Goal: Information Seeking & Learning: Learn about a topic

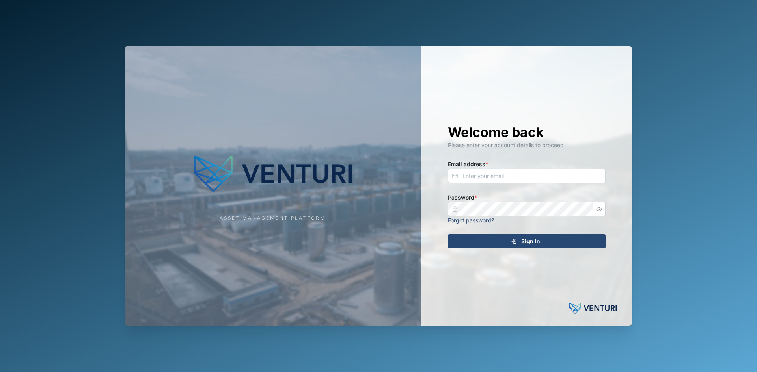
click at [479, 165] on label "Email address *" at bounding box center [468, 164] width 40 height 9
click at [479, 169] on input "Email address *" at bounding box center [527, 176] width 158 height 14
click at [482, 172] on input "Email address *" at bounding box center [527, 176] width 158 height 14
type input "[PERSON_NAME][EMAIL_ADDRESS][PERSON_NAME][DOMAIN_NAME]"
click at [448, 234] on button "Sign In" at bounding box center [527, 241] width 158 height 14
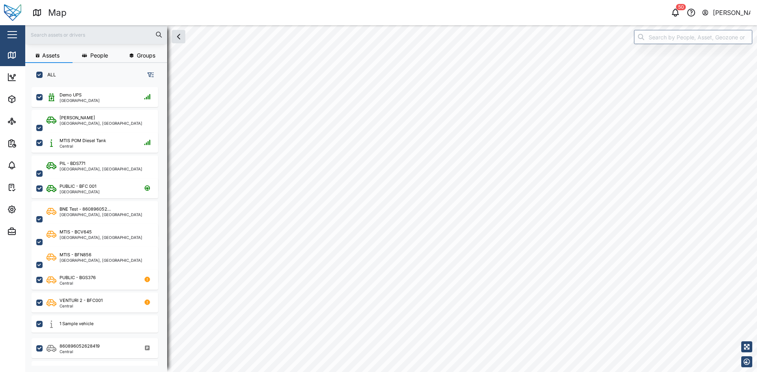
checkbox input "true"
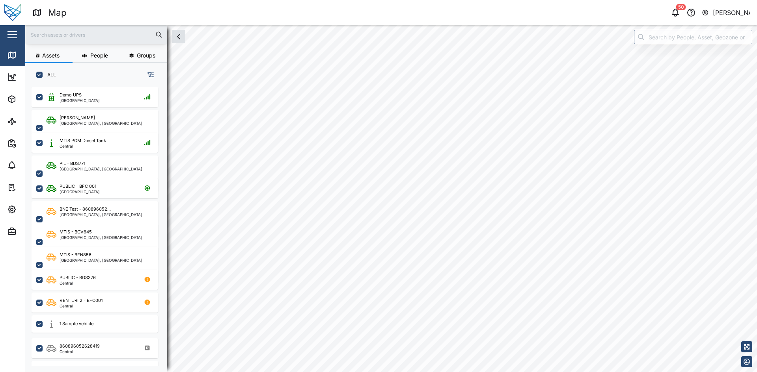
checkbox input "true"
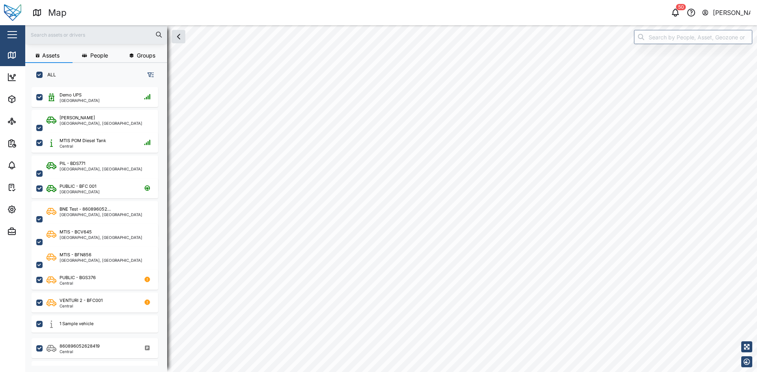
checkbox input "true"
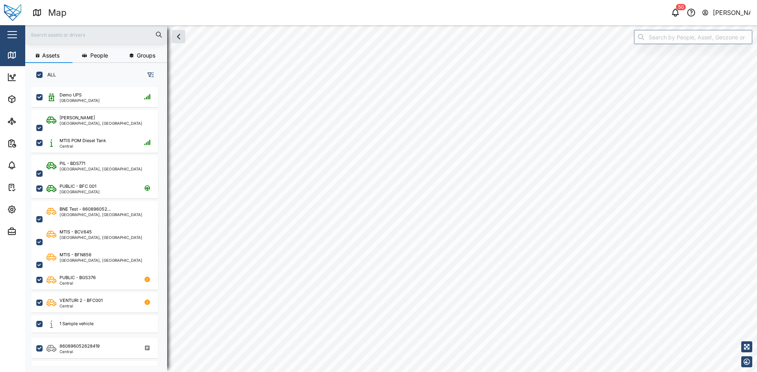
checkbox input "true"
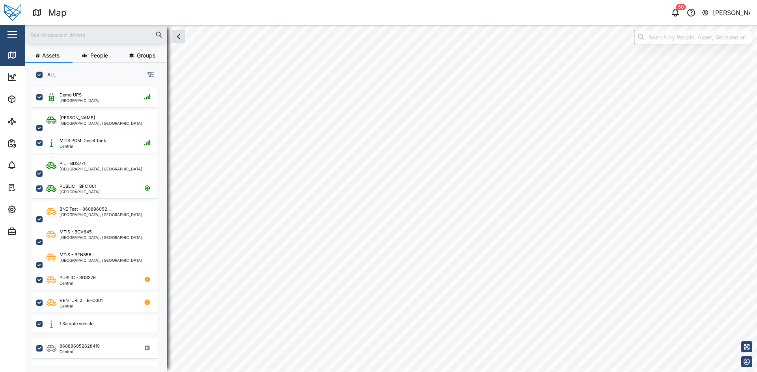
checkbox input "true"
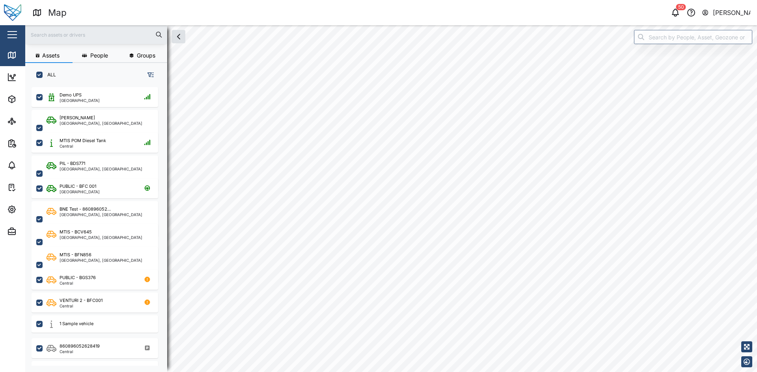
checkbox input "true"
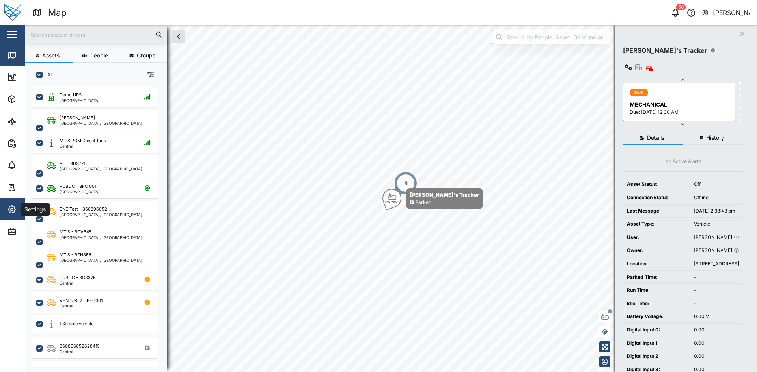
click at [15, 206] on icon "button" at bounding box center [11, 209] width 9 height 9
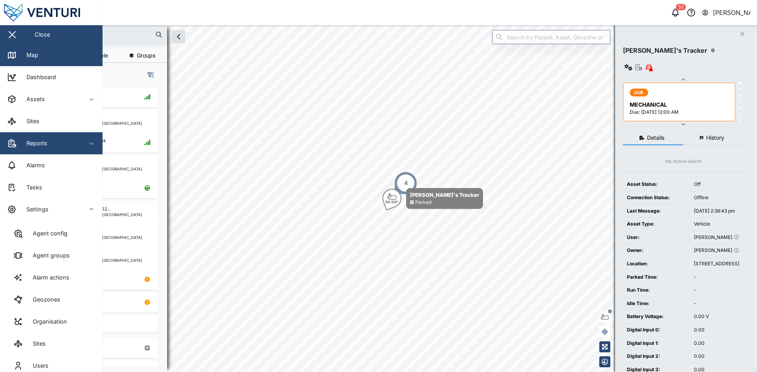
click at [47, 146] on div "Reports" at bounding box center [43, 143] width 72 height 9
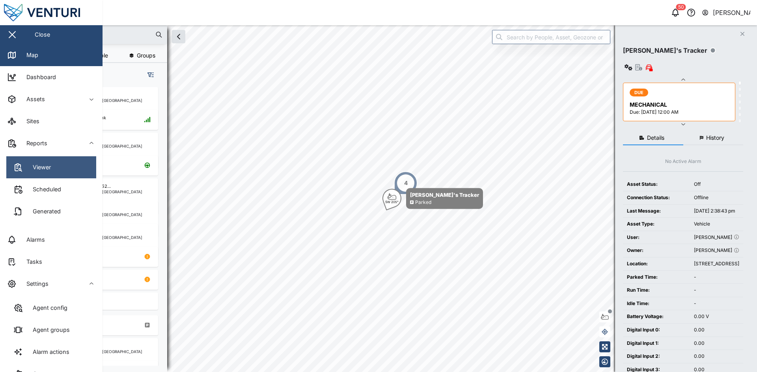
click at [50, 164] on div "Viewer" at bounding box center [39, 167] width 24 height 9
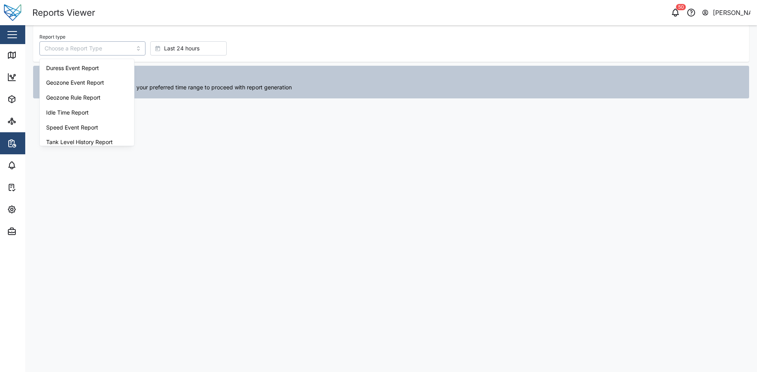
click at [122, 46] on input "Report type" at bounding box center [92, 48] width 106 height 14
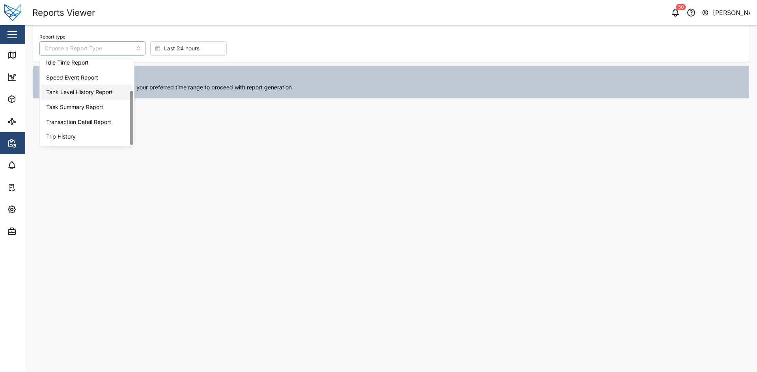
type input "Tank Level History Report"
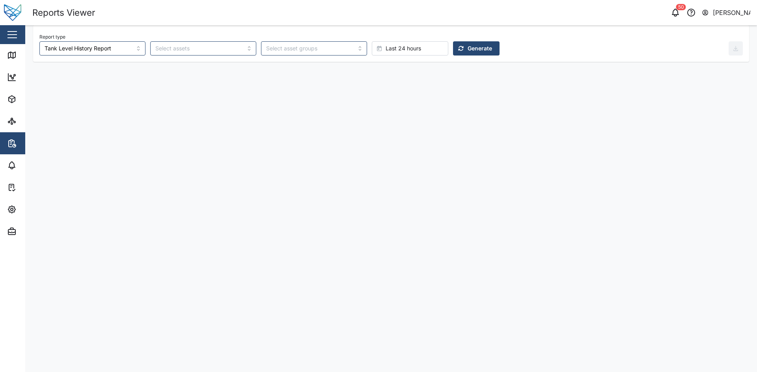
click at [459, 47] on button "Generate" at bounding box center [476, 48] width 46 height 14
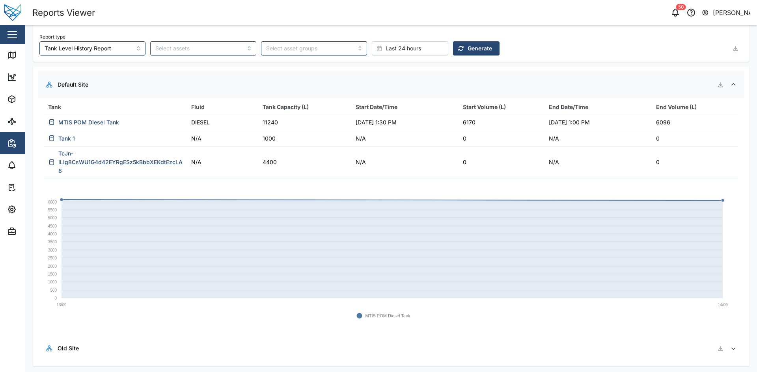
click at [246, 121] on td "DIESEL" at bounding box center [222, 122] width 71 height 16
click at [150, 47] on div at bounding box center [203, 48] width 106 height 14
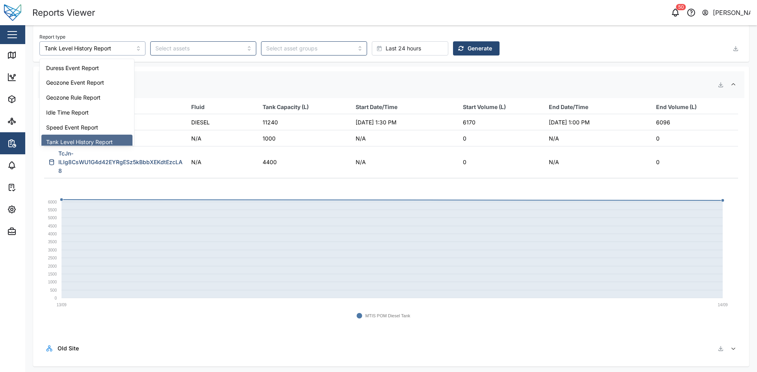
click at [118, 52] on input "Tank Level History Report" at bounding box center [92, 48] width 106 height 14
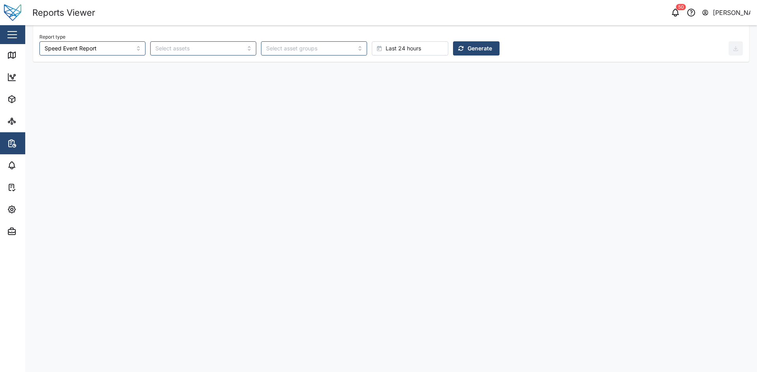
click at [467, 46] on span "Generate" at bounding box center [479, 48] width 24 height 13
click at [385, 49] on span "Last 24 hours" at bounding box center [402, 48] width 35 height 13
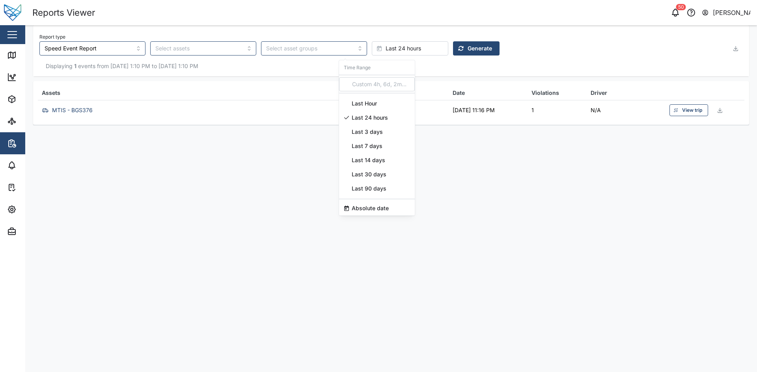
click at [369, 144] on span "Last 7 days" at bounding box center [367, 146] width 31 height 14
click at [467, 50] on span "Generate" at bounding box center [479, 48] width 24 height 13
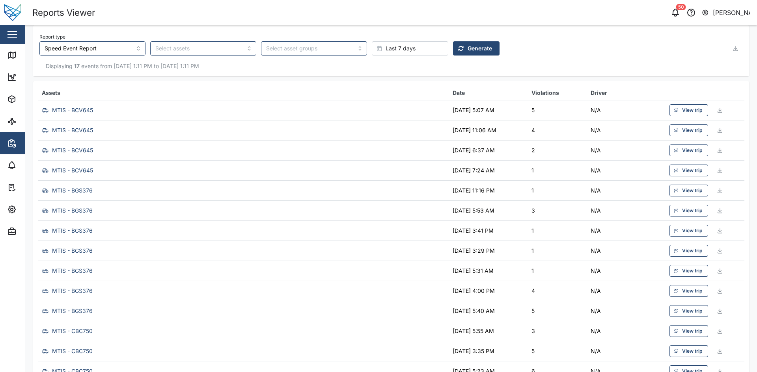
click at [249, 101] on td "MTIS - BCV645" at bounding box center [243, 110] width 411 height 20
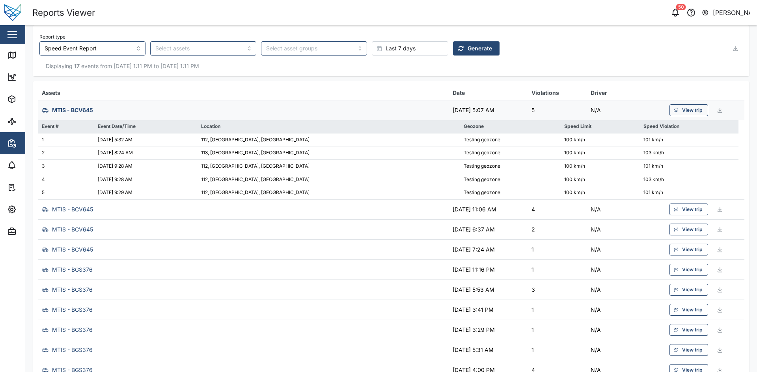
click at [249, 101] on td "MTIS - BCV645" at bounding box center [243, 110] width 411 height 20
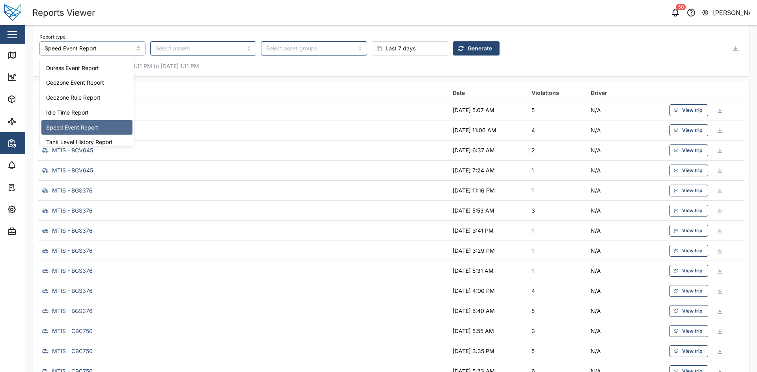
click at [112, 48] on input "Speed Event Report" at bounding box center [92, 48] width 106 height 14
type input "Geozone Rule Report"
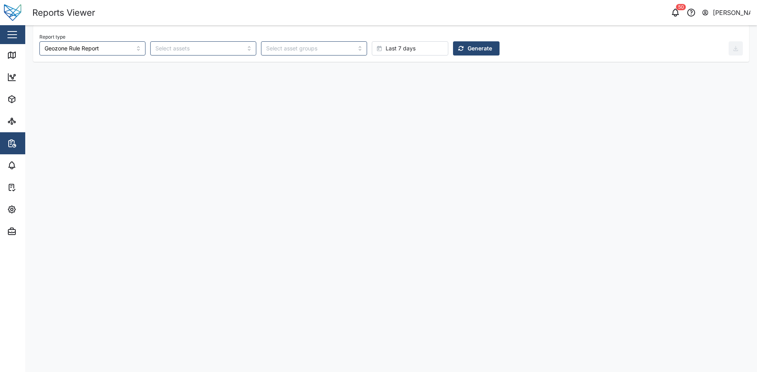
click at [467, 44] on span "Generate" at bounding box center [479, 48] width 24 height 13
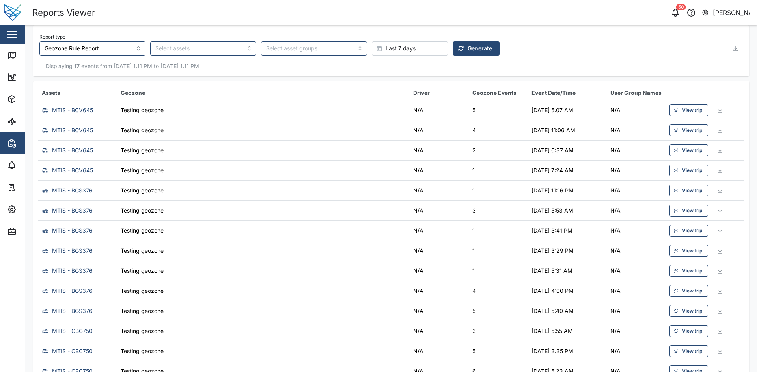
click at [209, 113] on td "Testing geozone" at bounding box center [263, 110] width 292 height 20
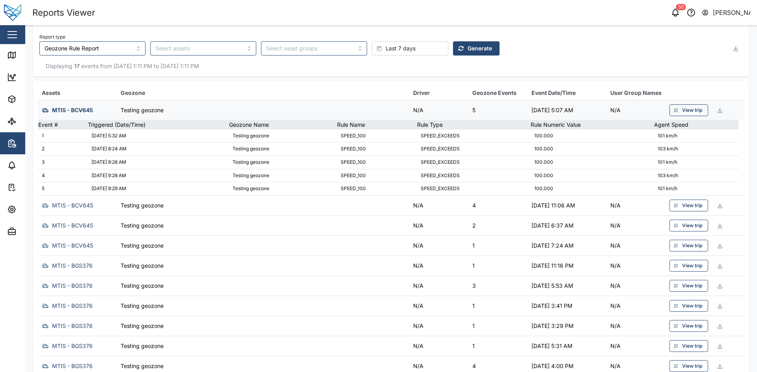
click at [209, 113] on td "Testing geozone" at bounding box center [263, 110] width 292 height 20
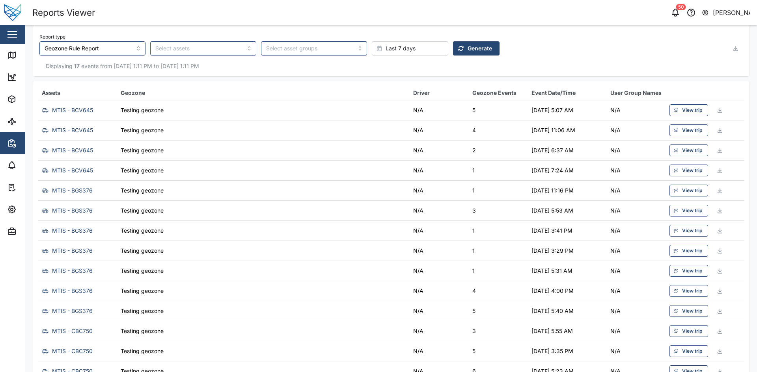
click at [248, 109] on td "Testing geozone" at bounding box center [263, 110] width 292 height 20
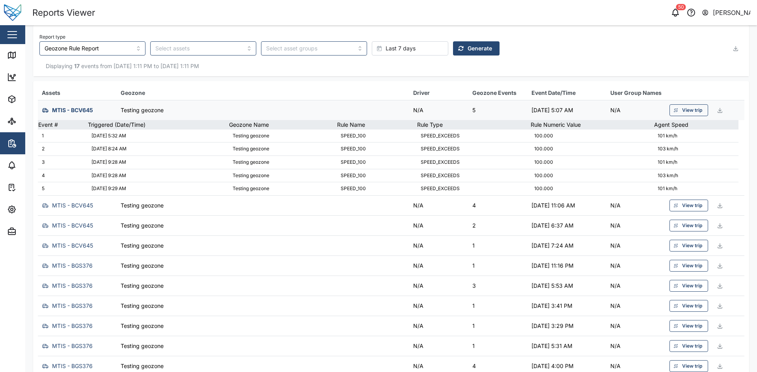
click at [248, 109] on td "Testing geozone" at bounding box center [263, 110] width 292 height 20
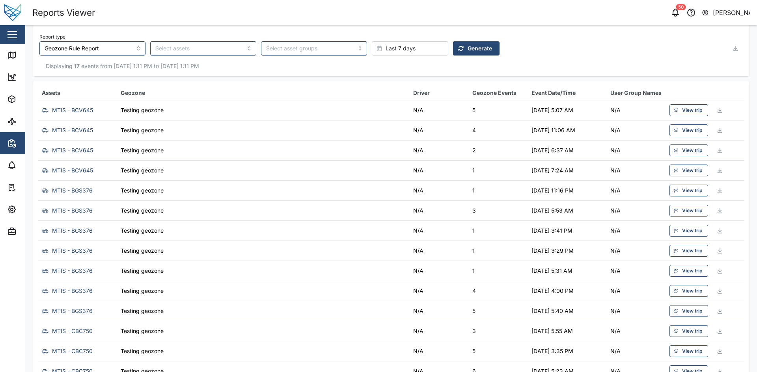
click at [248, 109] on td "Testing geozone" at bounding box center [263, 110] width 292 height 20
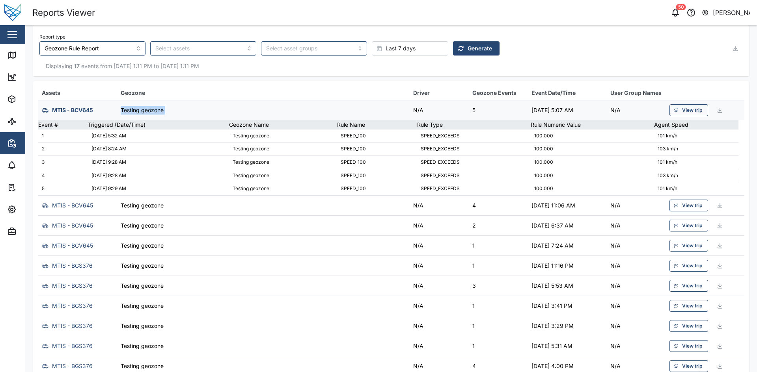
click at [248, 109] on td "Testing geozone" at bounding box center [263, 110] width 292 height 20
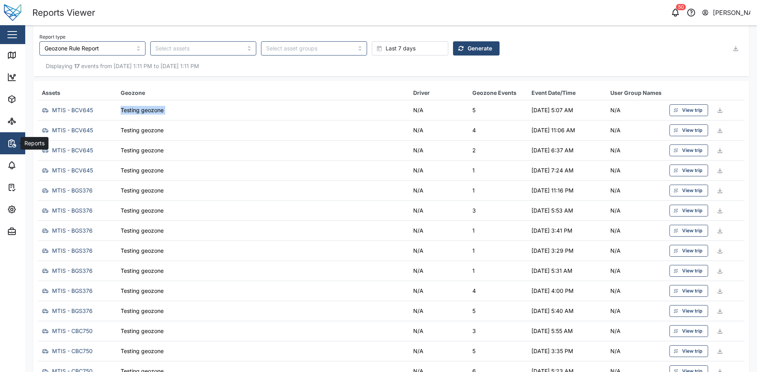
drag, startPoint x: 22, startPoint y: 140, endPoint x: 33, endPoint y: 142, distance: 10.8
click at [22, 140] on div "Reports" at bounding box center [33, 143] width 27 height 9
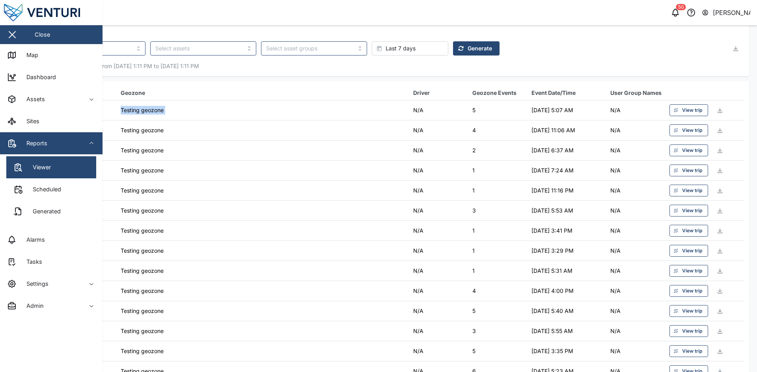
click at [194, 33] on div "Report type Geozone Rule Report Last 7 days Generate" at bounding box center [383, 44] width 689 height 24
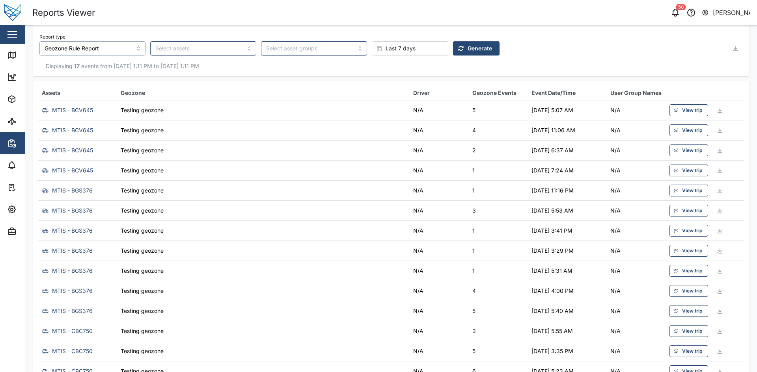
click at [113, 46] on input "Geozone Rule Report" at bounding box center [92, 48] width 106 height 14
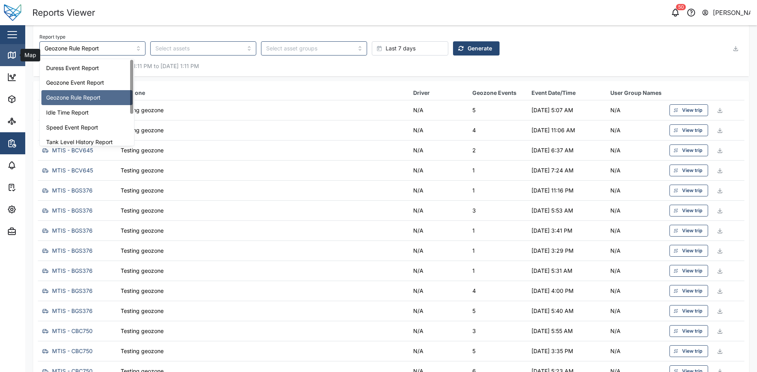
click at [9, 58] on icon at bounding box center [11, 55] width 7 height 6
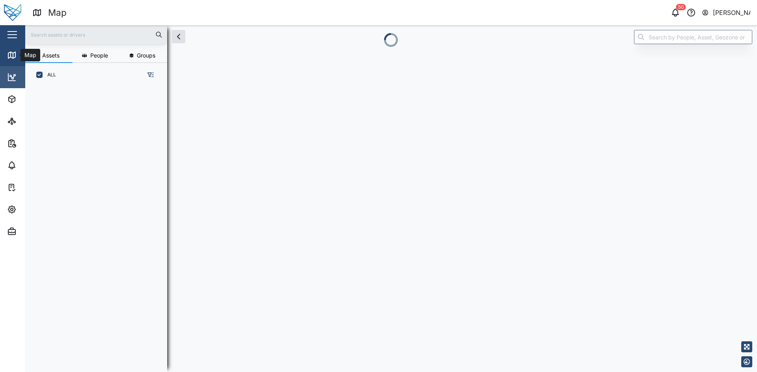
scroll to position [276, 123]
click at [16, 78] on icon at bounding box center [11, 77] width 9 height 9
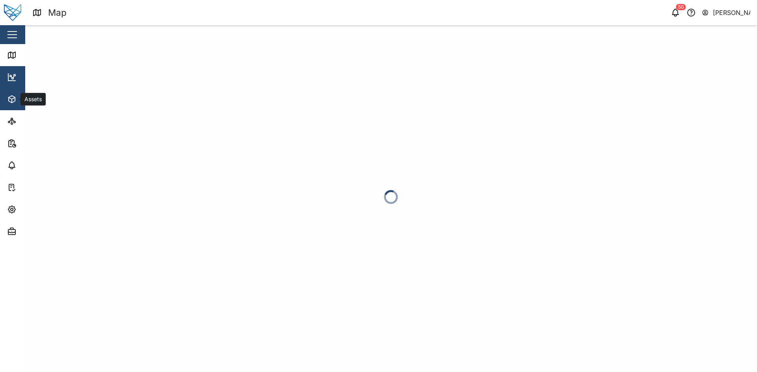
click at [15, 102] on icon "button" at bounding box center [11, 99] width 9 height 9
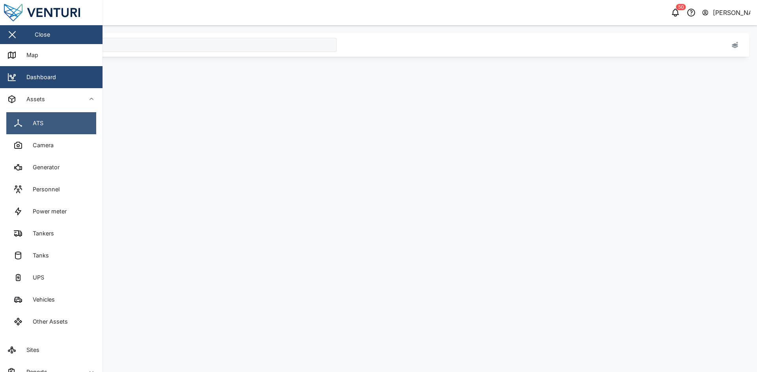
click at [42, 126] on div "ATS" at bounding box center [35, 123] width 17 height 9
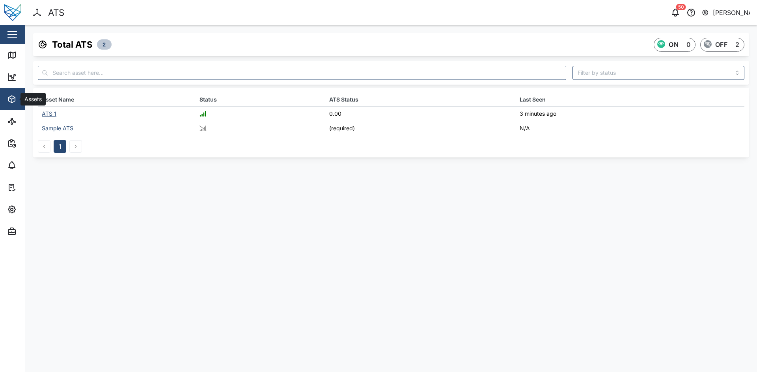
click at [8, 95] on icon "button" at bounding box center [11, 99] width 9 height 9
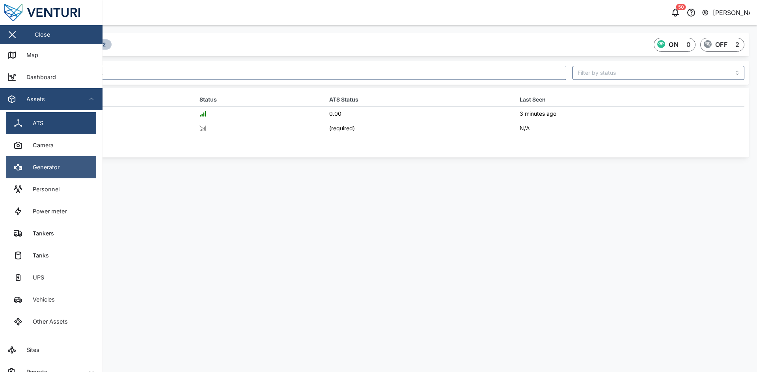
click at [60, 168] on link "Generator" at bounding box center [51, 167] width 90 height 22
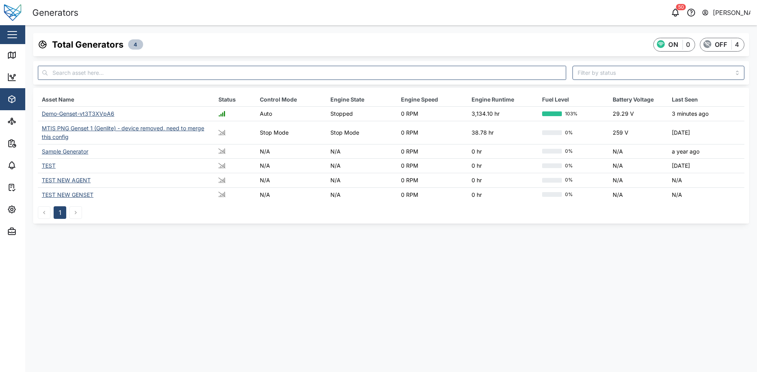
click at [75, 114] on div "Demo-Genset-vt3T3XVpA6" at bounding box center [78, 113] width 73 height 7
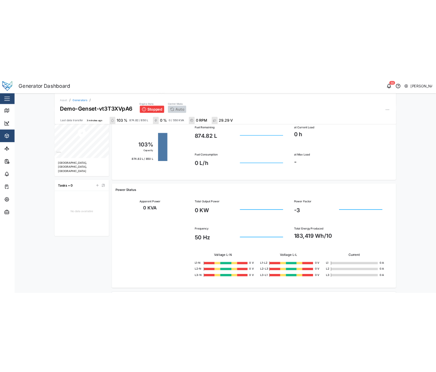
scroll to position [304, 0]
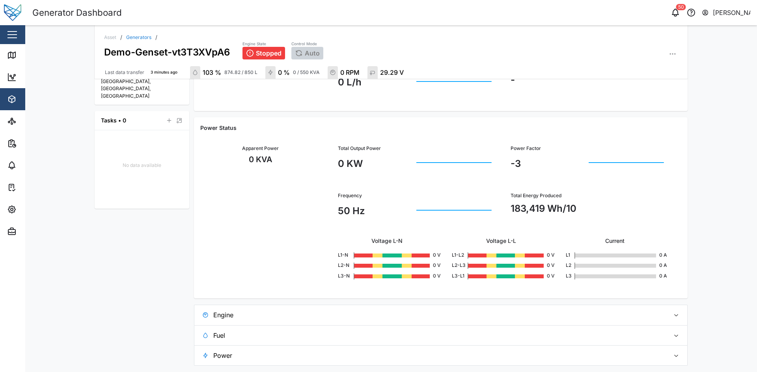
click at [556, 205] on div "183,419 Wh/10" at bounding box center [587, 208] width 154 height 15
drag, startPoint x: 556, startPoint y: 205, endPoint x: 567, endPoint y: 204, distance: 11.4
click at [567, 204] on div "183,419 Wh/10" at bounding box center [587, 208] width 154 height 15
click at [607, 203] on div "183,419 Wh/10" at bounding box center [587, 208] width 154 height 15
click at [580, 206] on div "183,419 Wh/10" at bounding box center [587, 208] width 154 height 15
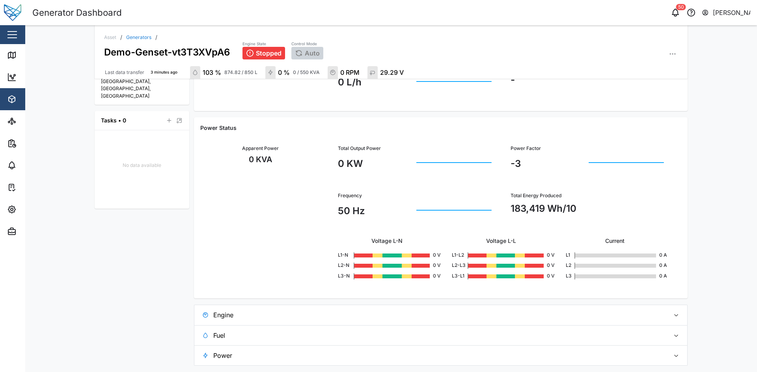
click at [580, 206] on div "183,419 Wh/10" at bounding box center [587, 208] width 154 height 15
click at [565, 205] on div "183,419 Wh/10" at bounding box center [587, 208] width 154 height 15
click at [551, 206] on div "183,419 Wh/10" at bounding box center [587, 208] width 154 height 15
drag, startPoint x: 551, startPoint y: 206, endPoint x: 563, endPoint y: 207, distance: 11.9
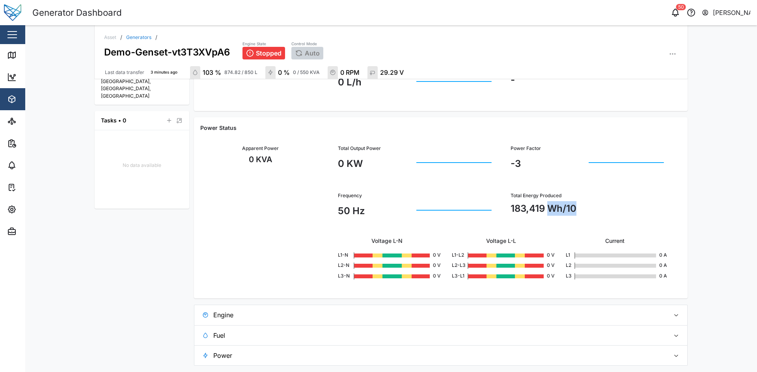
click at [563, 207] on div "183,419 Wh/10" at bounding box center [587, 208] width 154 height 15
copy div "Wh/10"
click at [387, 172] on div "0 KW" at bounding box center [415, 164] width 154 height 20
click at [10, 216] on span "Settings" at bounding box center [43, 210] width 72 height 22
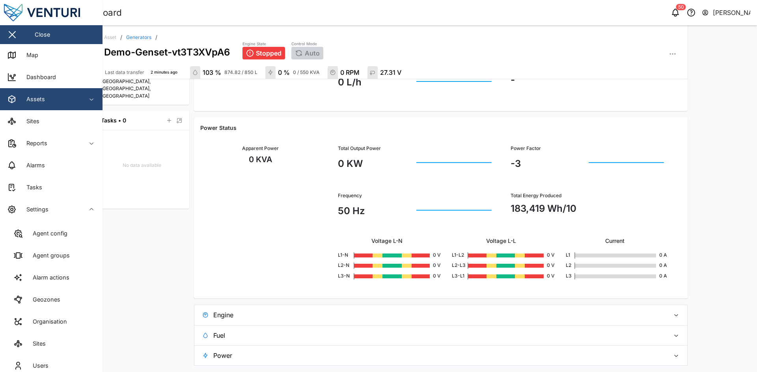
click at [152, 219] on div "Last data transfer 2 minutes ago Total Asset Runtime 3134.10 hr Asset Details F…" at bounding box center [142, 73] width 95 height 585
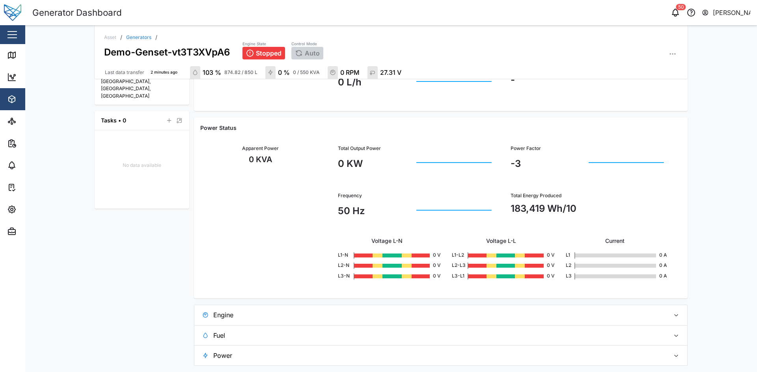
click at [652, 191] on div "Total Energy Produced 183,419 Wh/10" at bounding box center [587, 207] width 173 height 48
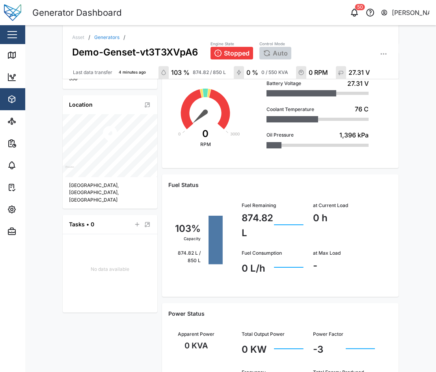
scroll to position [437, 0]
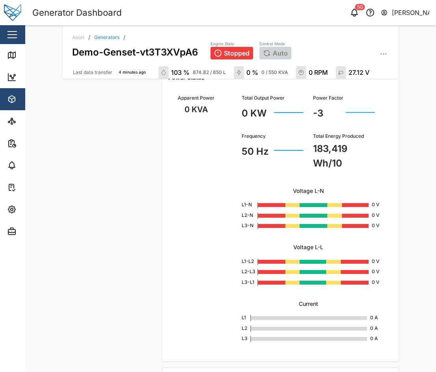
drag, startPoint x: 411, startPoint y: 12, endPoint x: 410, endPoint y: 17, distance: 5.0
click at [411, 12] on div "[PERSON_NAME]" at bounding box center [411, 13] width 38 height 10
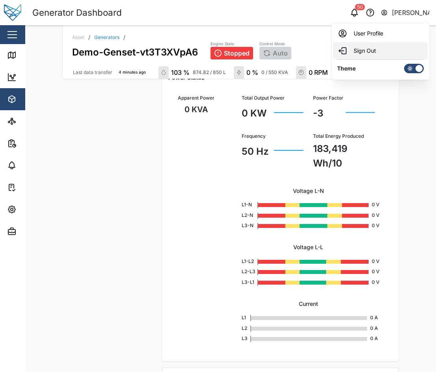
click at [357, 51] on div "Sign Out" at bounding box center [380, 50] width 85 height 9
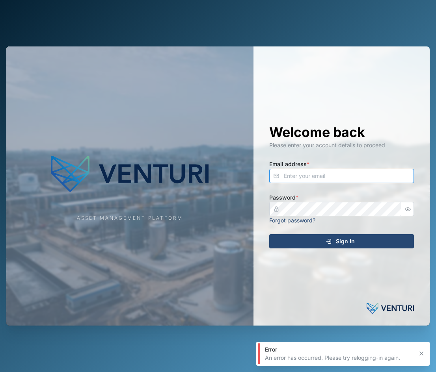
click at [299, 171] on input "Email address *" at bounding box center [341, 176] width 145 height 14
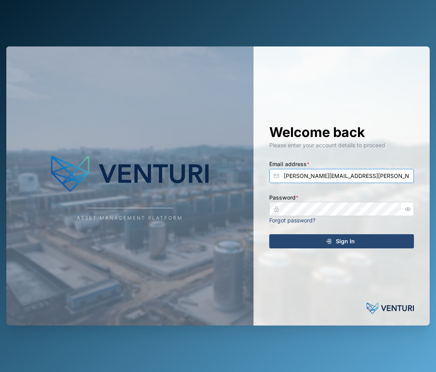
type input "[PERSON_NAME][EMAIL_ADDRESS][PERSON_NAME][DOMAIN_NAME]"
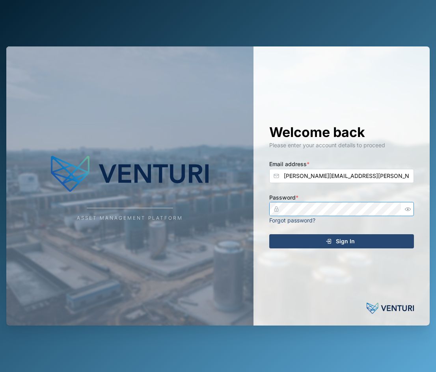
click at [269, 234] on button "Sign In" at bounding box center [341, 241] width 145 height 14
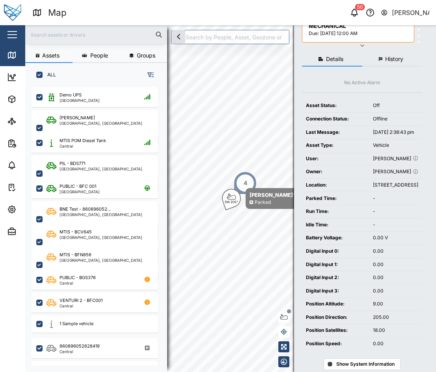
scroll to position [136, 0]
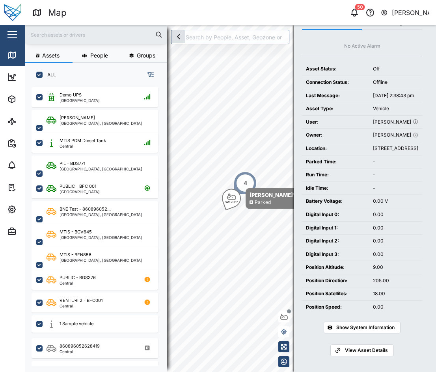
click at [366, 352] on span "View Asset Details" at bounding box center [366, 350] width 43 height 11
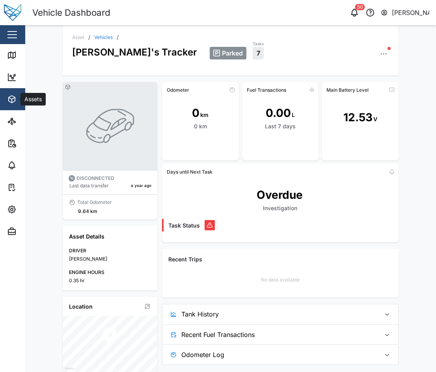
click at [1, 98] on button "Assets" at bounding box center [51, 99] width 102 height 22
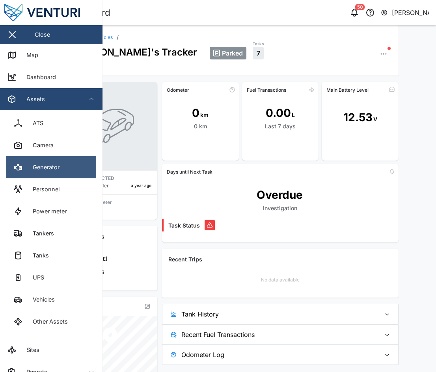
click at [58, 163] on div "Generator" at bounding box center [43, 167] width 33 height 9
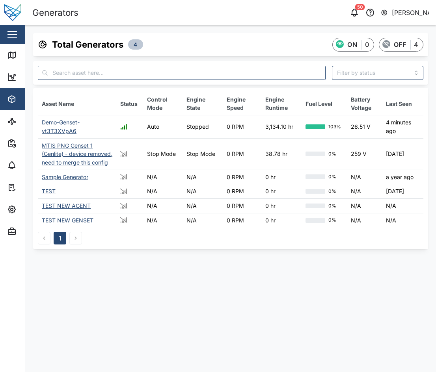
click at [68, 124] on div "Demo-Genset-vt3T3XVpA6" at bounding box center [61, 126] width 38 height 15
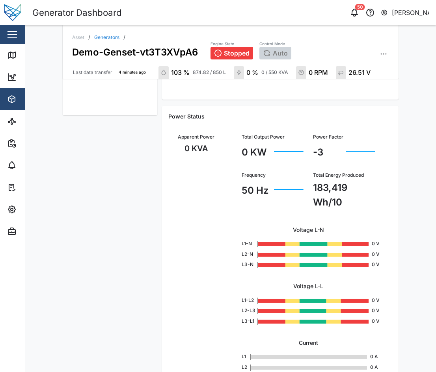
scroll to position [437, 0]
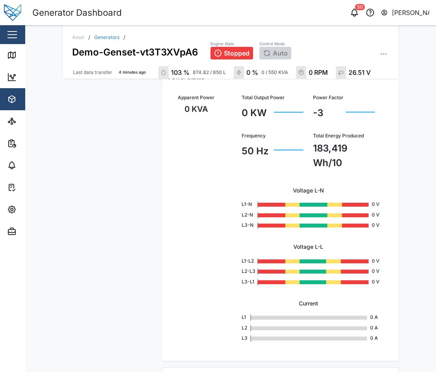
click at [337, 144] on div "183,419 Wh/10" at bounding box center [344, 155] width 62 height 29
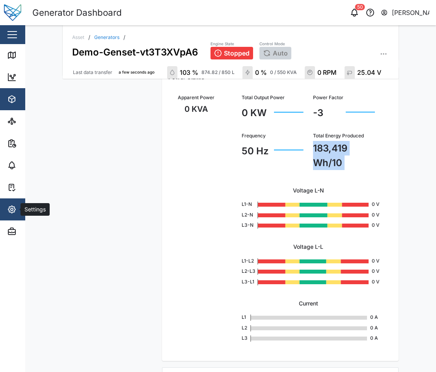
click at [6, 210] on button "Settings" at bounding box center [51, 210] width 102 height 22
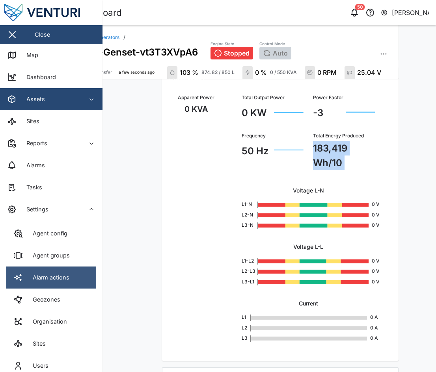
scroll to position [55, 0]
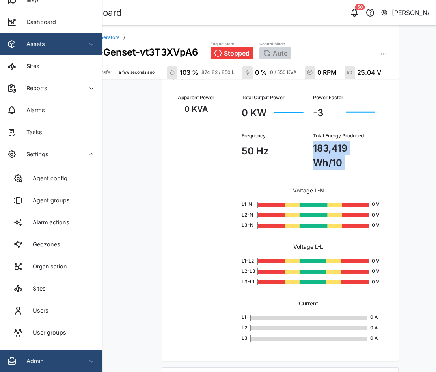
click at [65, 361] on div "Admin" at bounding box center [43, 361] width 72 height 9
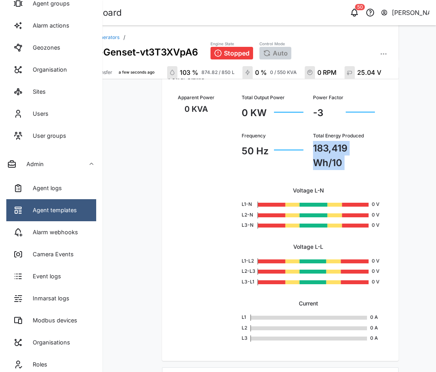
scroll to position [328, 0]
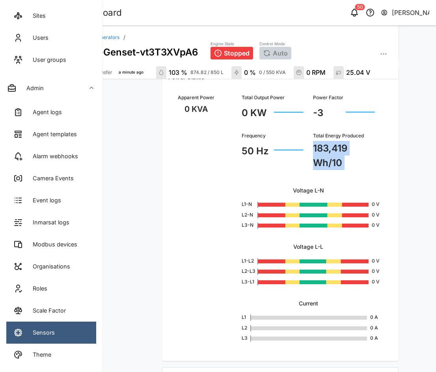
click at [71, 335] on link "Sensors" at bounding box center [51, 333] width 90 height 22
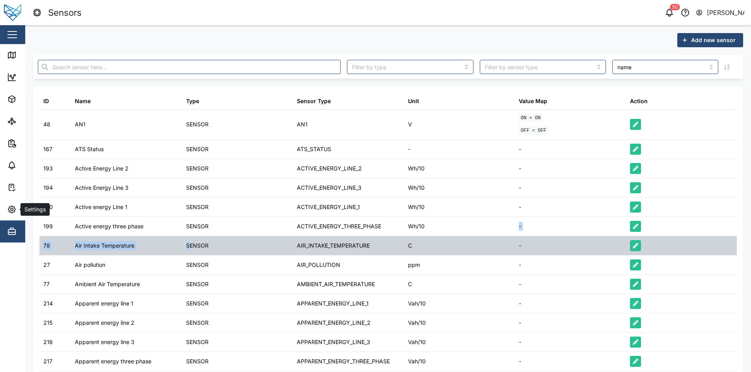
drag, startPoint x: 373, startPoint y: 234, endPoint x: 190, endPoint y: 240, distance: 182.9
click at [190, 240] on table "ID Name Type Sensor Type Unit Value Map Action 48 AN1 SENSOR AN1 V ON = ON OFF …" at bounding box center [387, 311] width 697 height 437
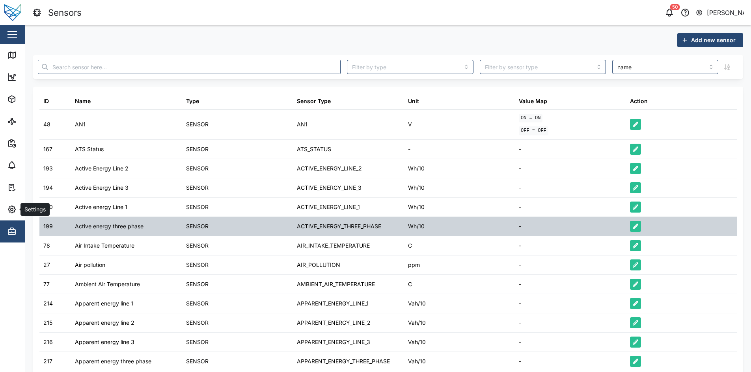
click at [199, 231] on div "SENSOR" at bounding box center [197, 226] width 22 height 9
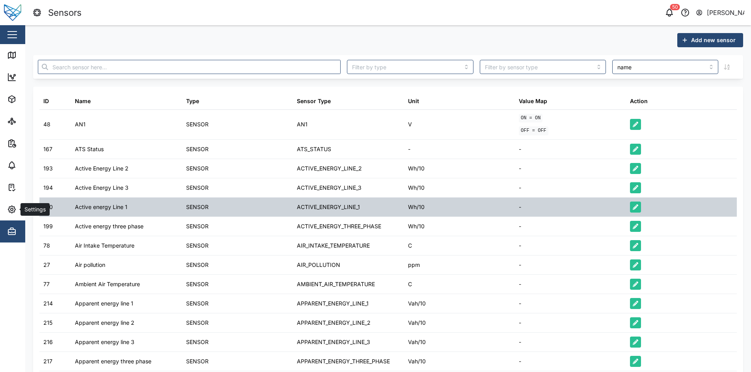
click at [379, 198] on div "ACTIVE_ENERGY_LINE_1" at bounding box center [348, 207] width 111 height 19
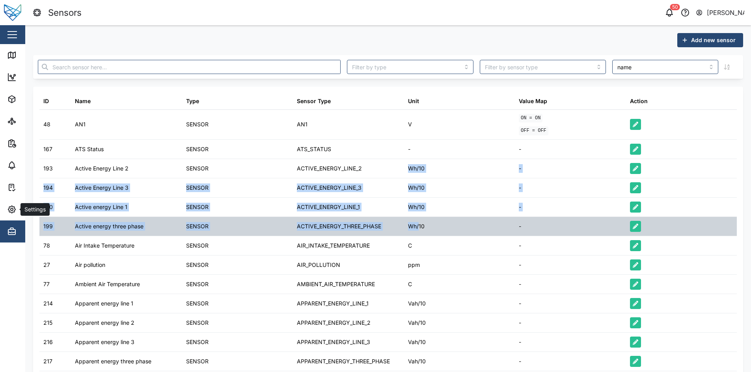
drag, startPoint x: 405, startPoint y: 198, endPoint x: 416, endPoint y: 229, distance: 32.7
click at [416, 229] on table "ID Name Type Sensor Type Unit Value Map Action 48 AN1 SENSOR AN1 V ON = ON OFF …" at bounding box center [387, 311] width 697 height 437
click at [416, 229] on div "Wh/10" at bounding box center [416, 226] width 17 height 9
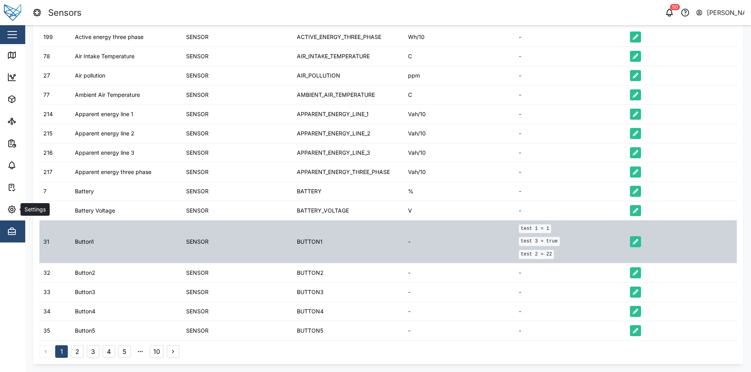
scroll to position [6, 0]
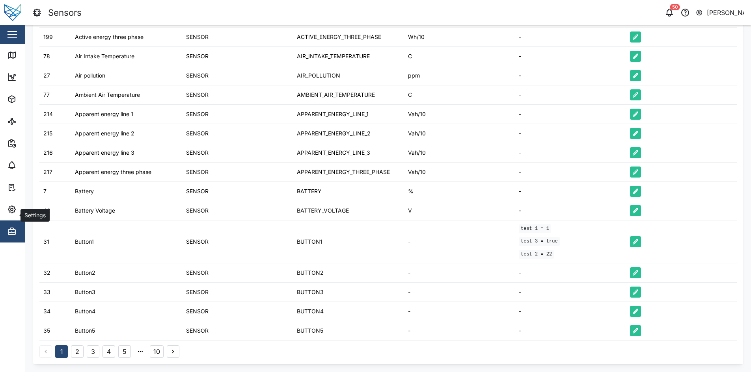
click at [72, 349] on button "2" at bounding box center [77, 352] width 13 height 13
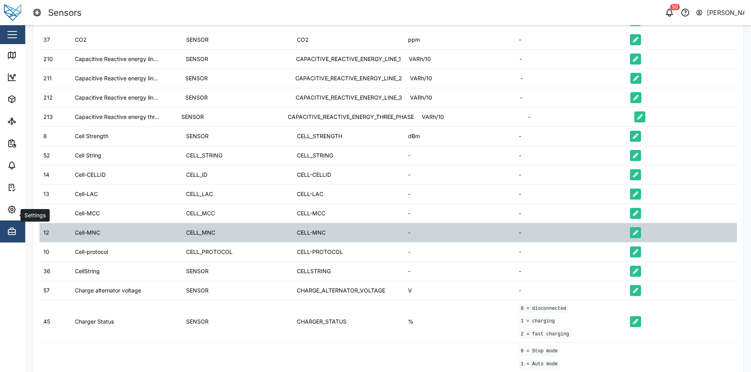
scroll to position [274, 0]
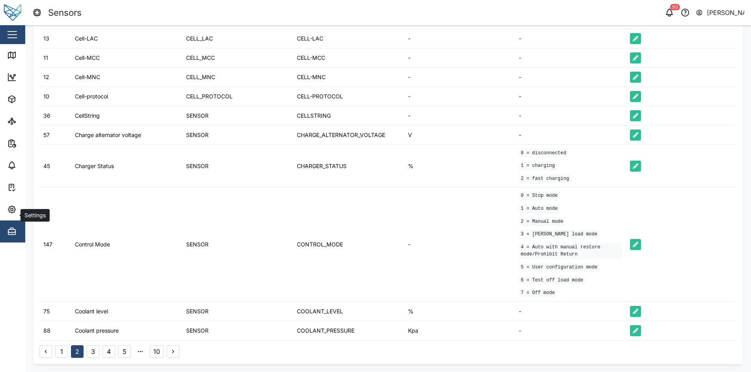
click at [89, 352] on button "3" at bounding box center [93, 352] width 13 height 13
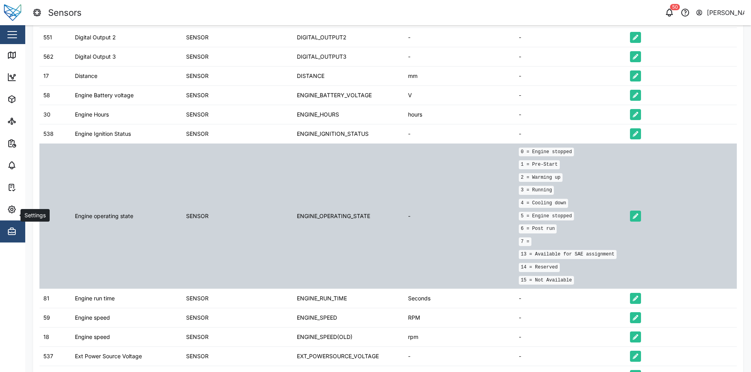
scroll to position [281, 0]
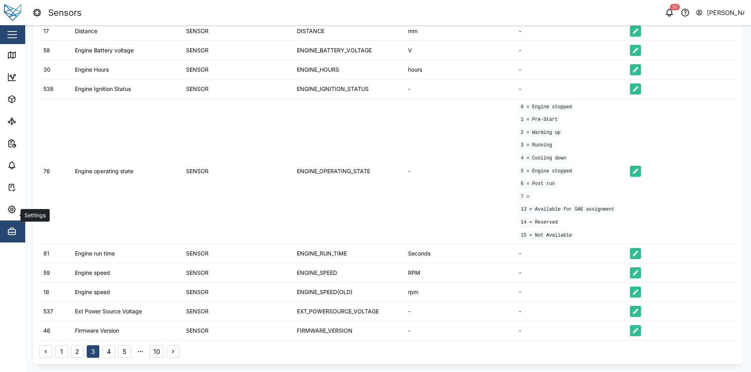
click at [111, 356] on button "4" at bounding box center [108, 352] width 13 height 13
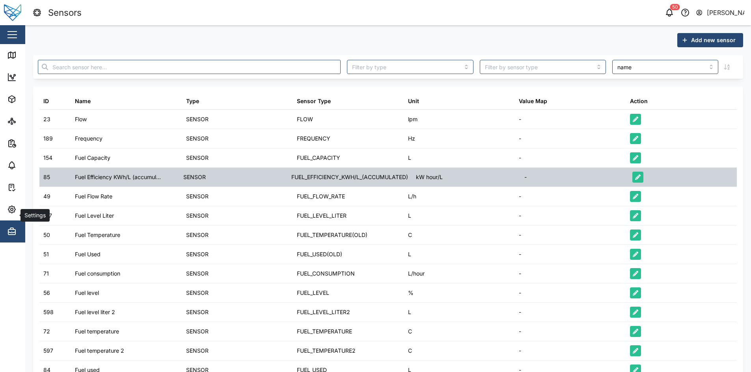
scroll to position [155, 0]
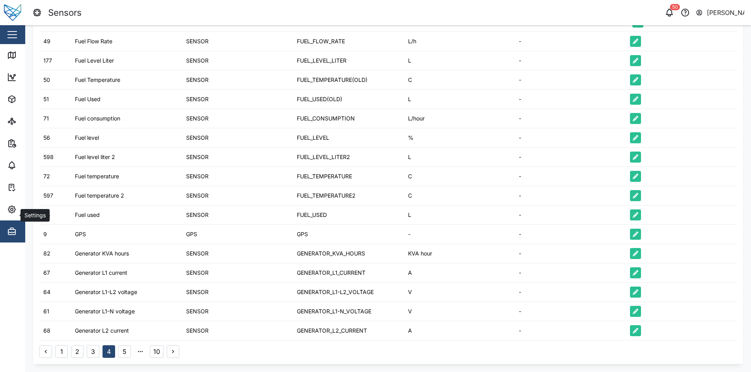
click at [120, 349] on button "5" at bounding box center [124, 352] width 13 height 13
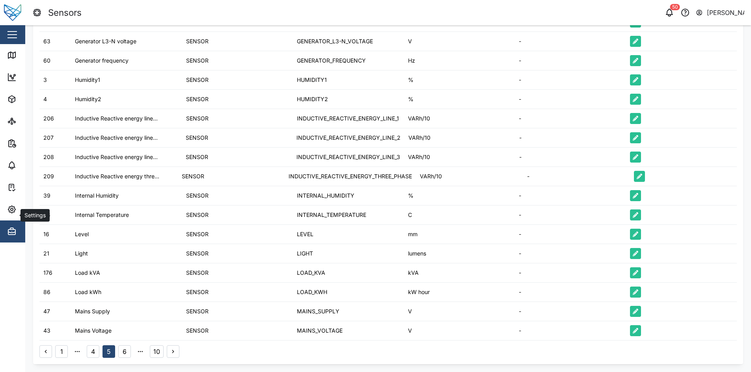
click at [123, 348] on button "6" at bounding box center [124, 352] width 13 height 13
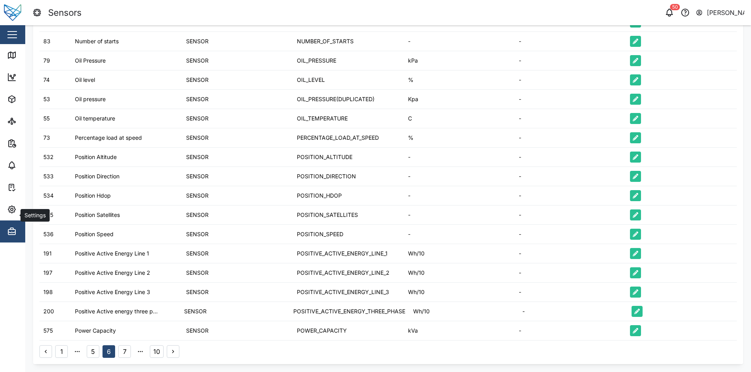
click at [121, 353] on button "7" at bounding box center [124, 352] width 13 height 13
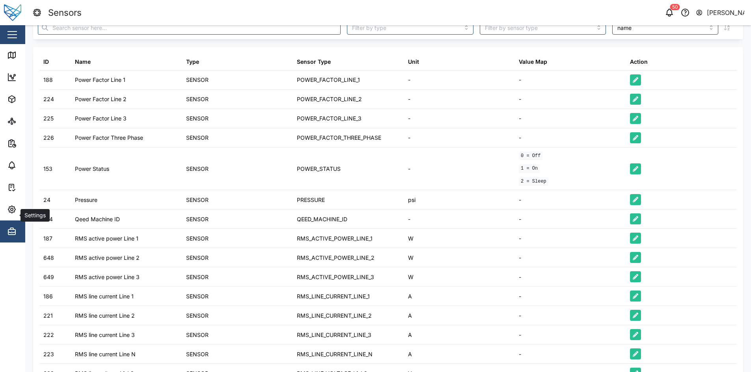
scroll to position [179, 0]
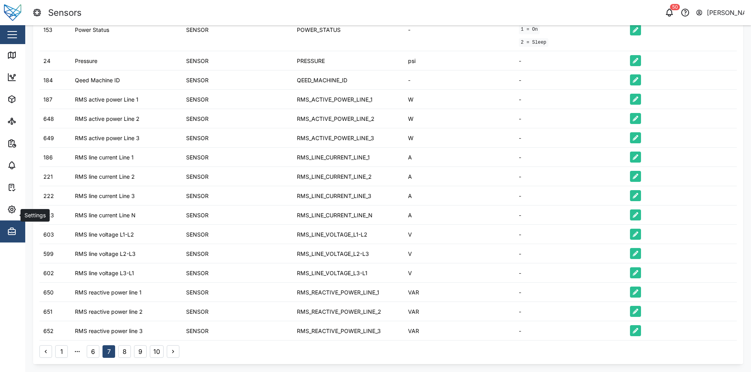
click at [124, 351] on button "8" at bounding box center [124, 352] width 13 height 13
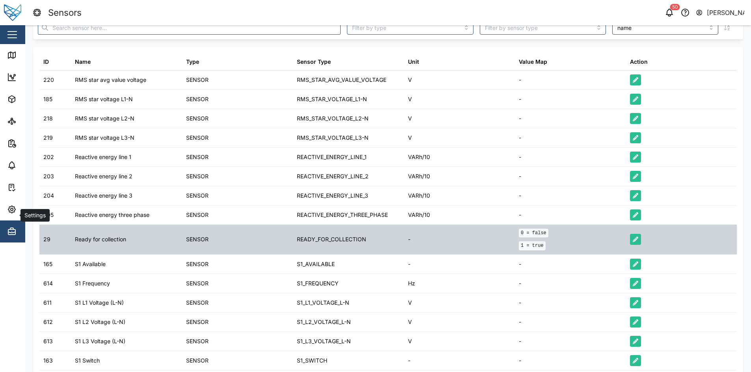
scroll to position [166, 0]
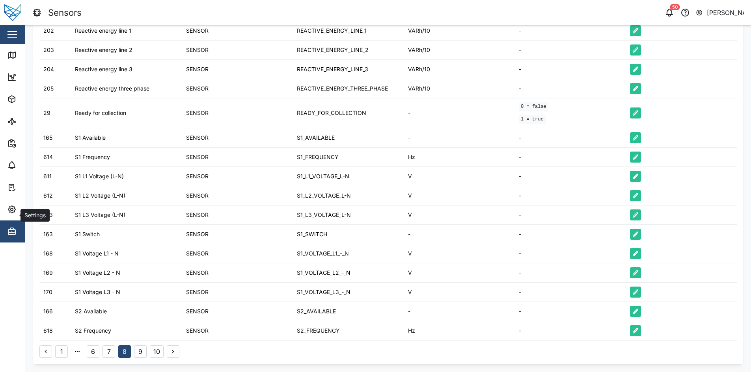
click at [141, 356] on button "9" at bounding box center [140, 352] width 13 height 13
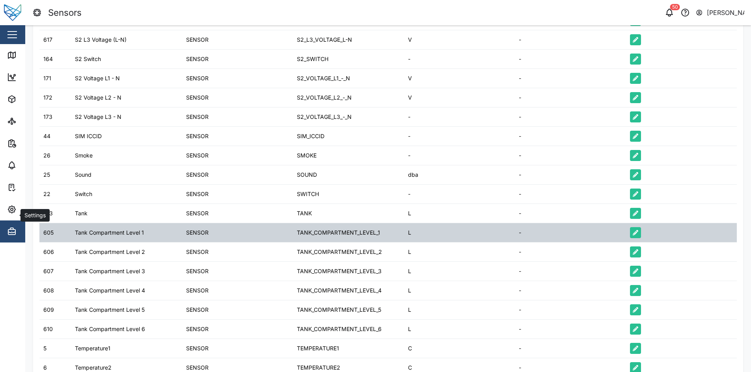
scroll to position [155, 0]
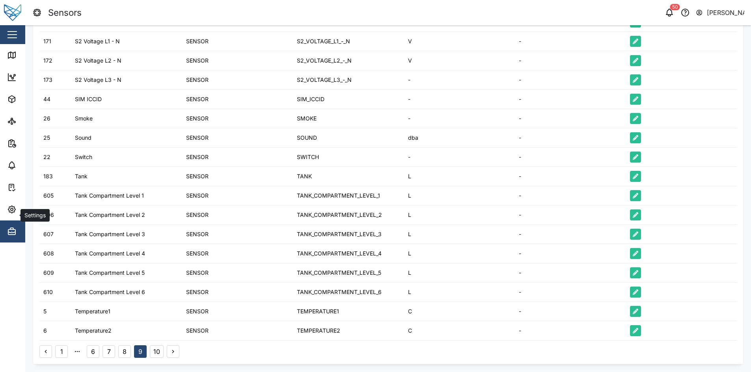
click at [156, 354] on button "10" at bounding box center [157, 352] width 14 height 13
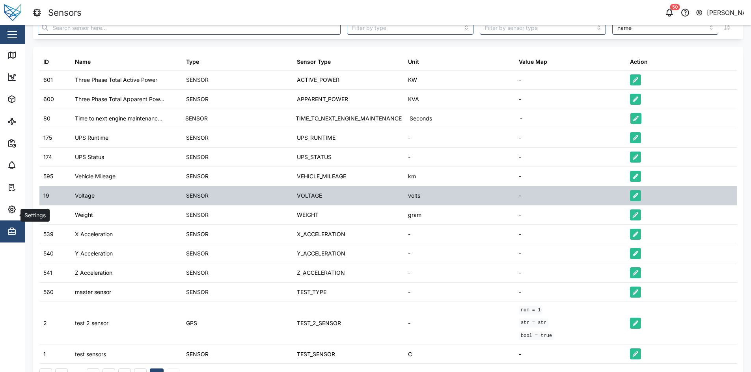
scroll to position [63, 0]
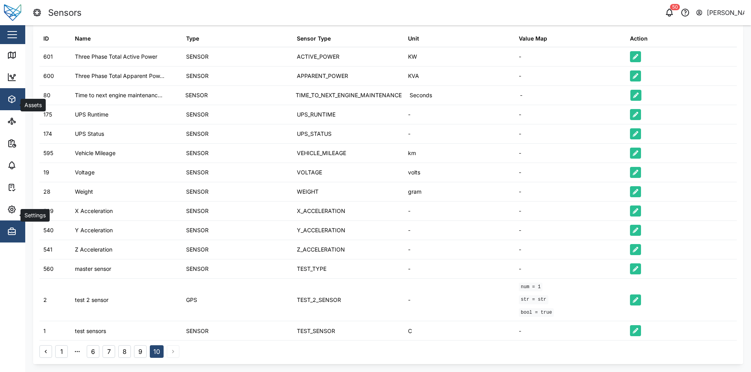
click at [18, 89] on span "Assets" at bounding box center [43, 99] width 72 height 22
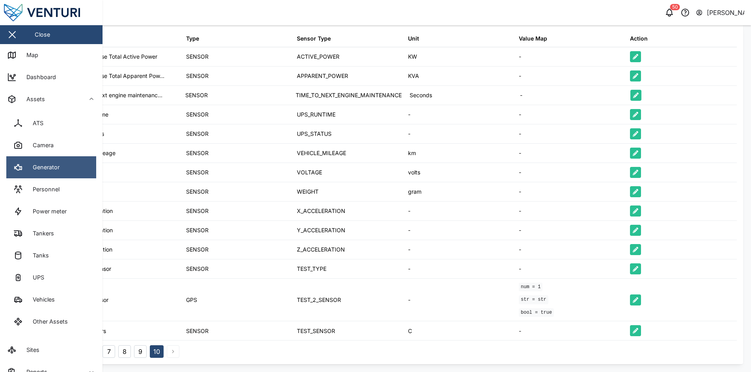
click at [57, 159] on link "Generator" at bounding box center [51, 167] width 90 height 22
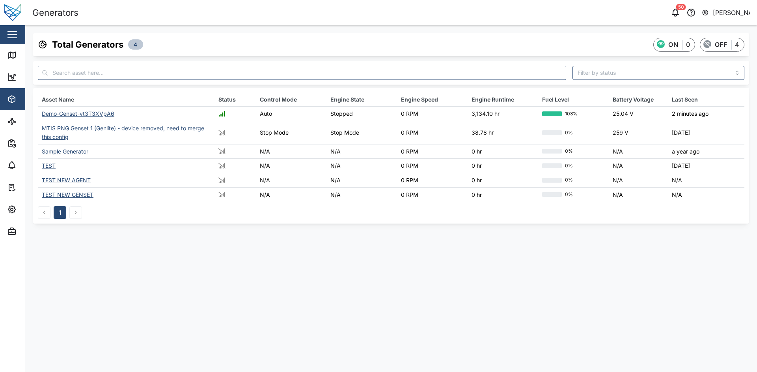
click at [70, 129] on div "MTIS PNG Genset 1 (Genlite) - device removed, need to merge this config" at bounding box center [123, 132] width 162 height 15
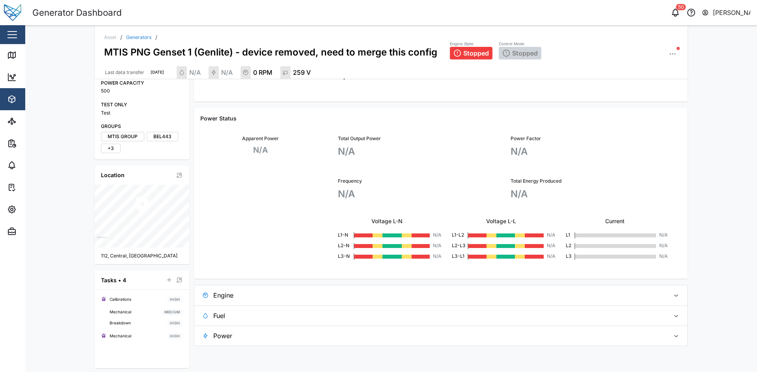
scroll to position [321, 0]
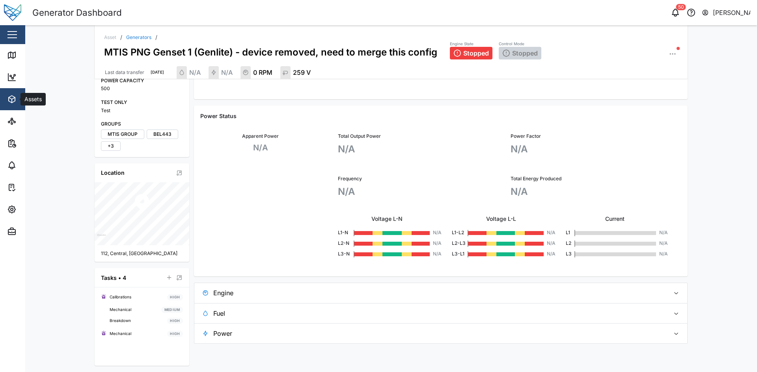
click at [9, 98] on icon "button" at bounding box center [10, 99] width 3 height 2
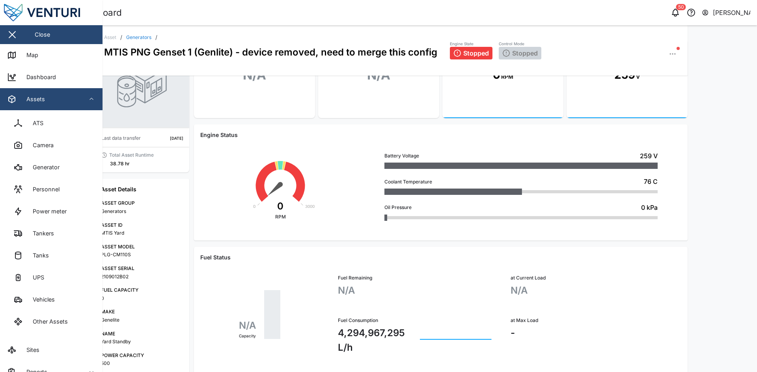
scroll to position [42, 0]
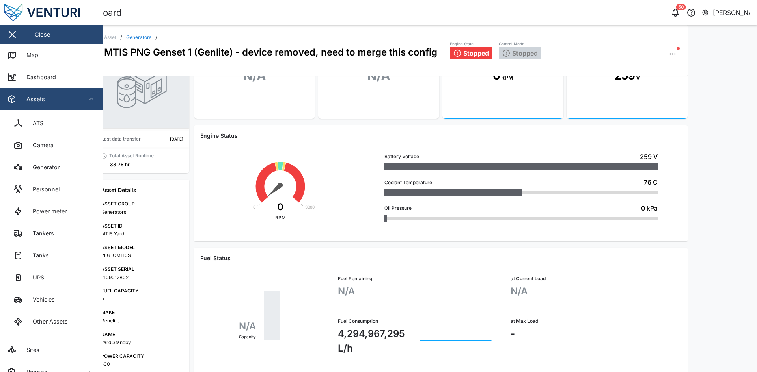
click at [435, 56] on icon "button" at bounding box center [672, 54] width 8 height 8
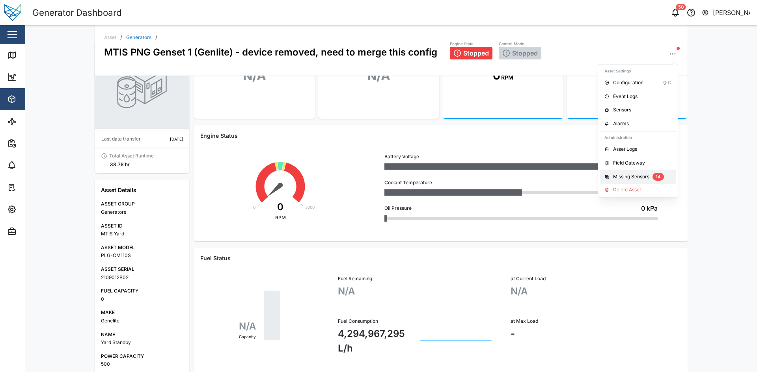
click at [435, 174] on div "Missing Sensors" at bounding box center [631, 176] width 36 height 7
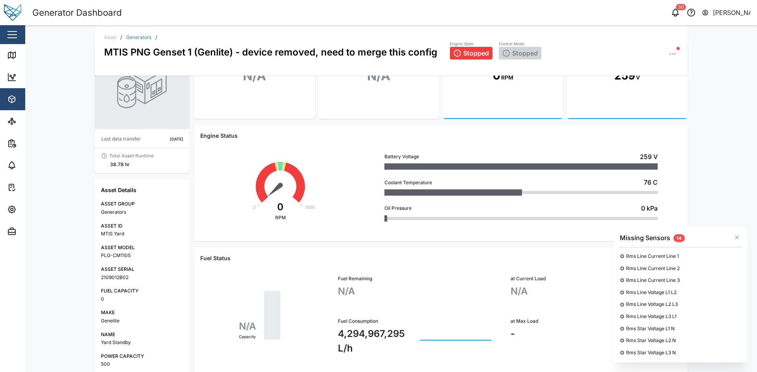
scroll to position [0, 0]
click at [57, 172] on div "Asset / Generators / MTIS PNG Genset 1 (Genlite) - device removed, need to merg…" at bounding box center [390, 198] width 731 height 347
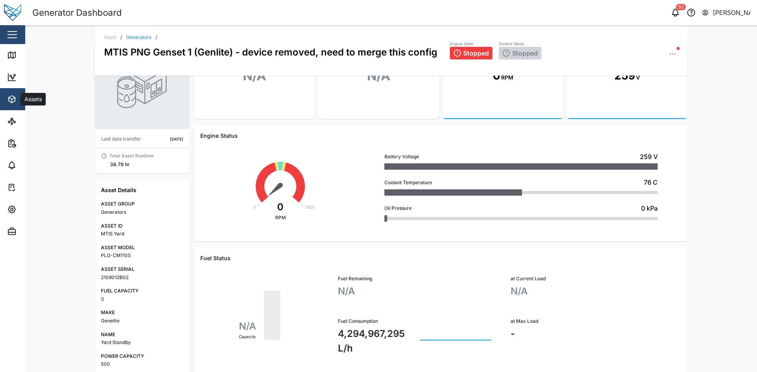
click at [12, 104] on icon "button" at bounding box center [11, 99] width 9 height 9
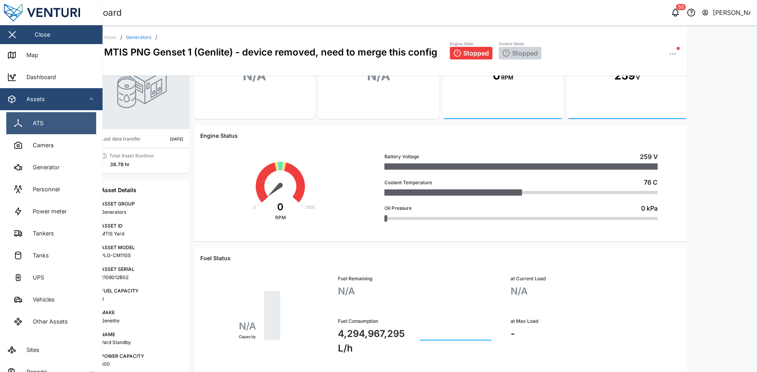
click at [45, 121] on link "ATS" at bounding box center [51, 123] width 90 height 22
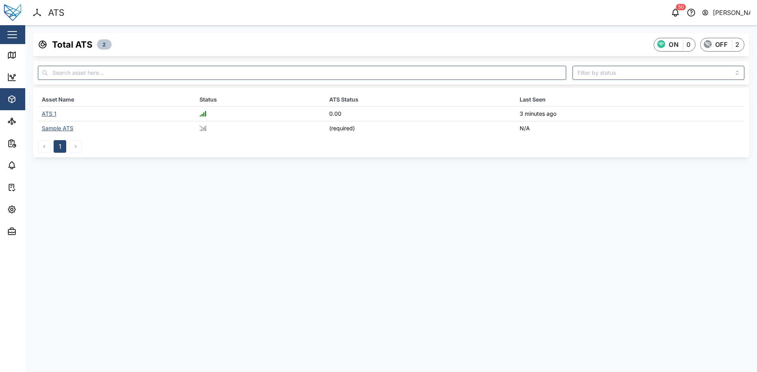
click at [50, 114] on div "ATS 1" at bounding box center [49, 113] width 15 height 7
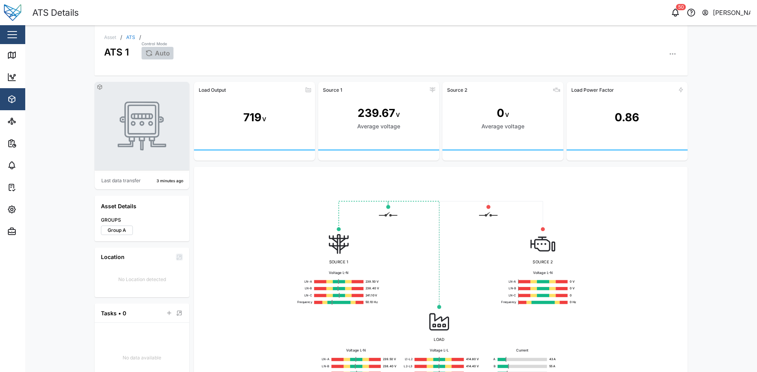
click at [435, 54] on icon "button" at bounding box center [672, 54] width 8 height 8
click at [435, 172] on div "Asset / ATS / ATS 1 Control Mode Auto Last data transfer 3 minutes ago Asset De…" at bounding box center [390, 198] width 731 height 347
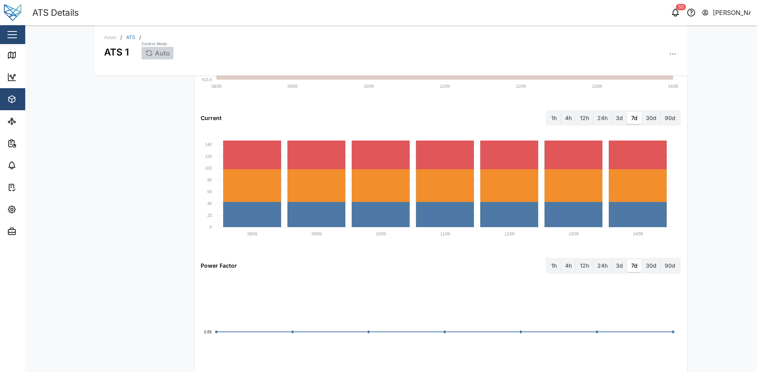
scroll to position [855, 0]
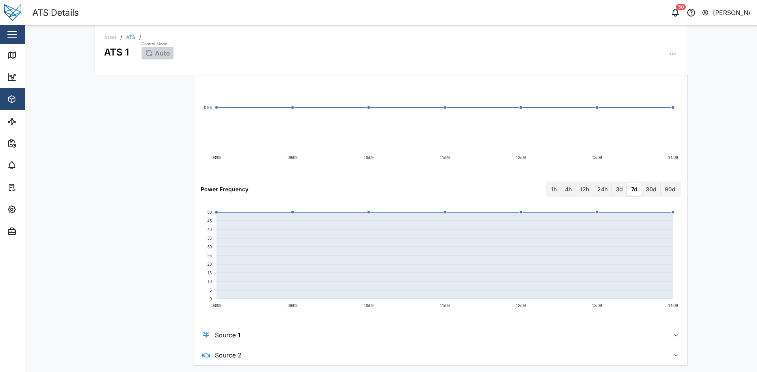
click at [435, 339] on span "Source 1" at bounding box center [439, 335] width 448 height 20
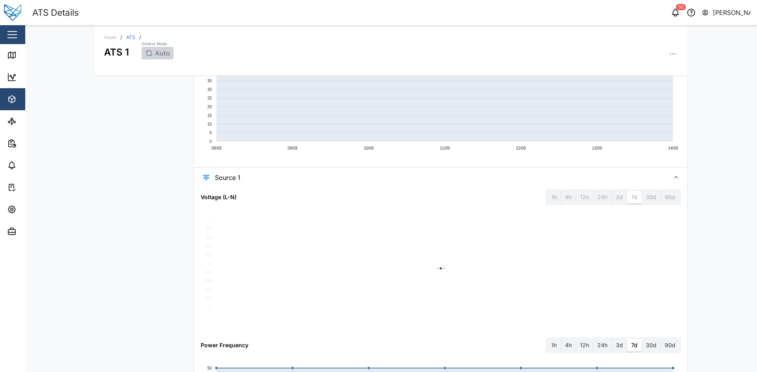
scroll to position [1148, 0]
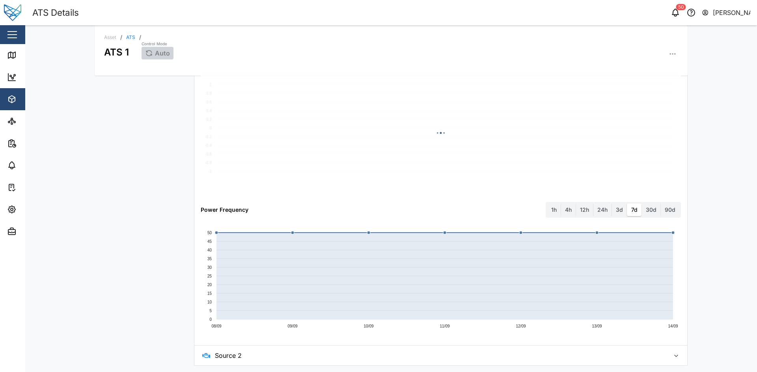
click at [435, 357] on span "Source 2" at bounding box center [439, 356] width 448 height 20
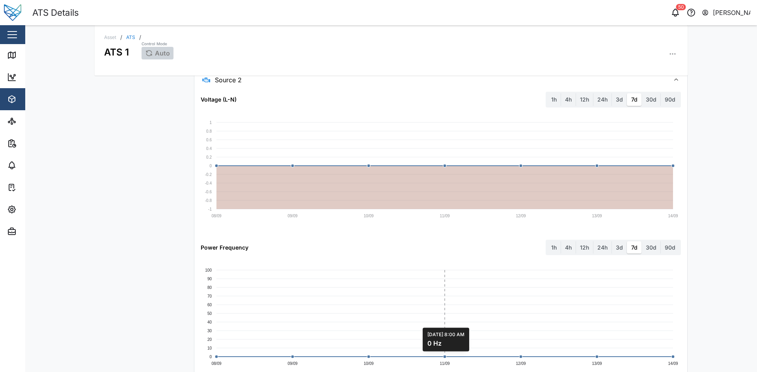
scroll to position [1441, 0]
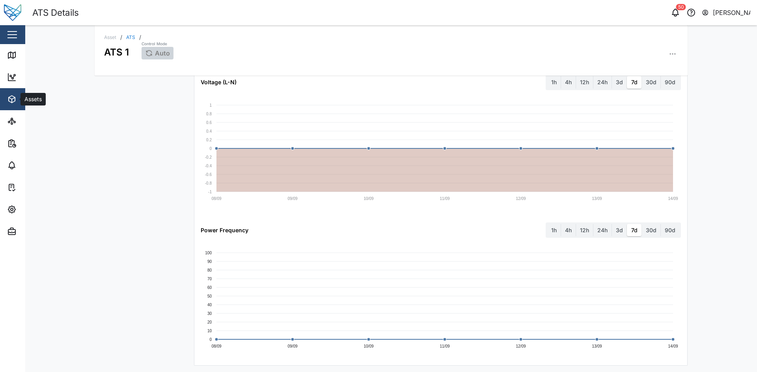
click at [12, 100] on icon "button" at bounding box center [12, 101] width 0 height 4
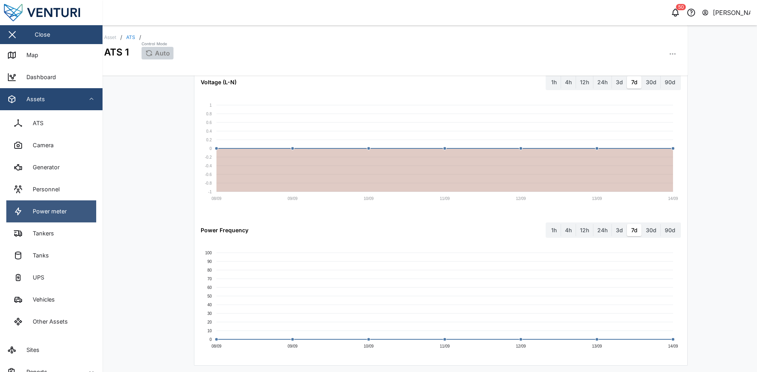
click at [85, 217] on link "Power meter" at bounding box center [51, 212] width 90 height 22
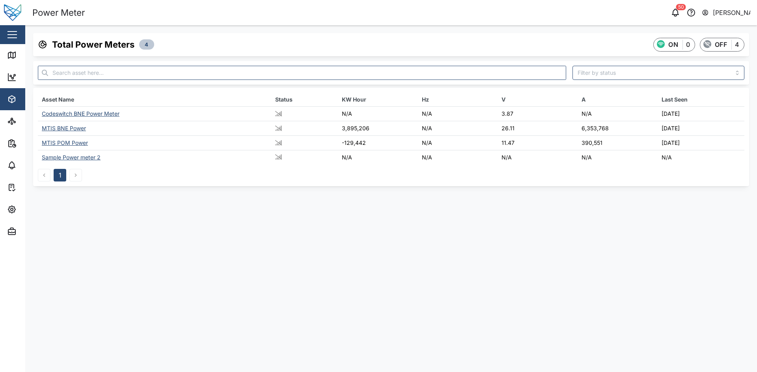
click at [56, 142] on div "MTIS POM Power" at bounding box center [65, 142] width 46 height 7
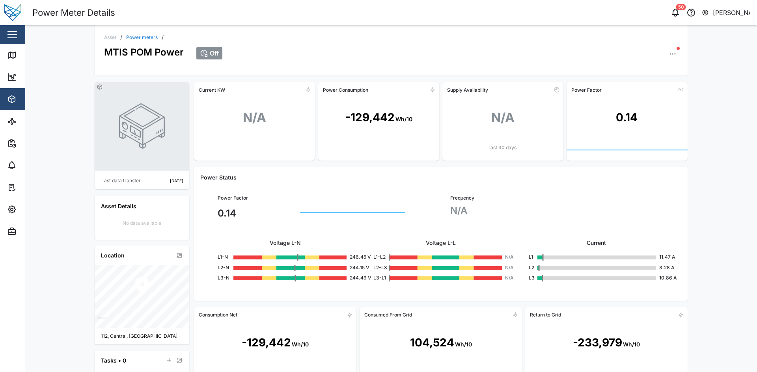
click at [378, 120] on div "-129,442" at bounding box center [369, 117] width 49 height 17
click at [409, 132] on div "-129,442 Wh/10" at bounding box center [378, 117] width 121 height 43
click at [400, 122] on div "Wh/10" at bounding box center [403, 119] width 17 height 9
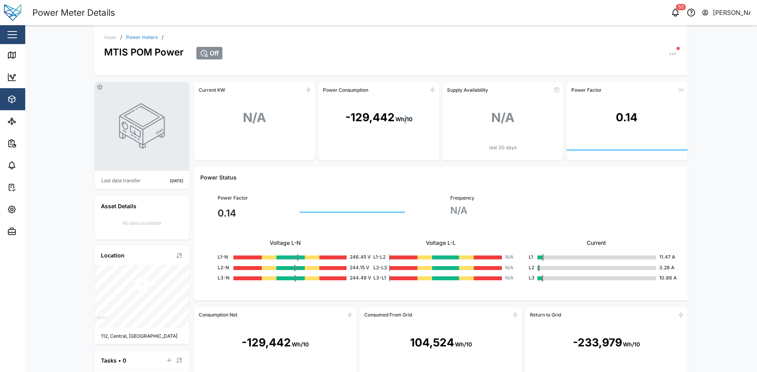
click at [400, 122] on div "Wh/10" at bounding box center [403, 119] width 17 height 9
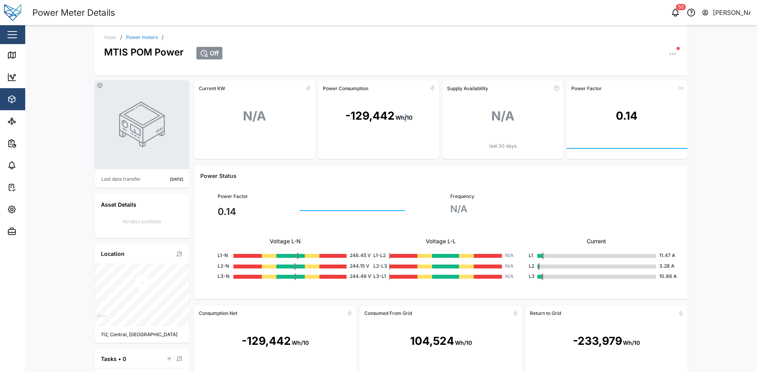
click at [435, 50] on icon "button" at bounding box center [672, 54] width 8 height 8
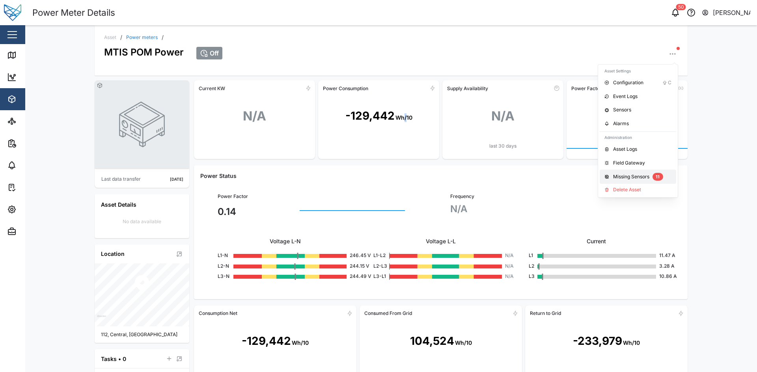
click at [435, 171] on button "Missing Sensors 11" at bounding box center [637, 177] width 76 height 14
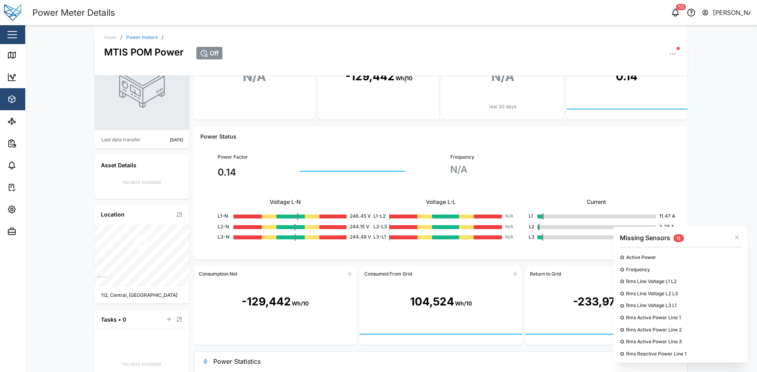
scroll to position [80, 0]
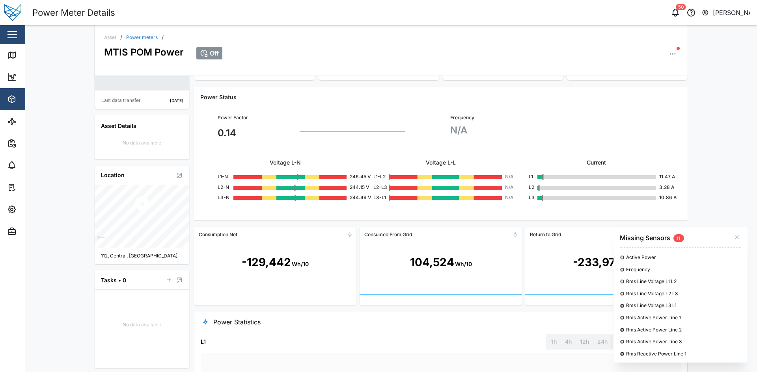
click at [435, 234] on button "button" at bounding box center [736, 237] width 9 height 9
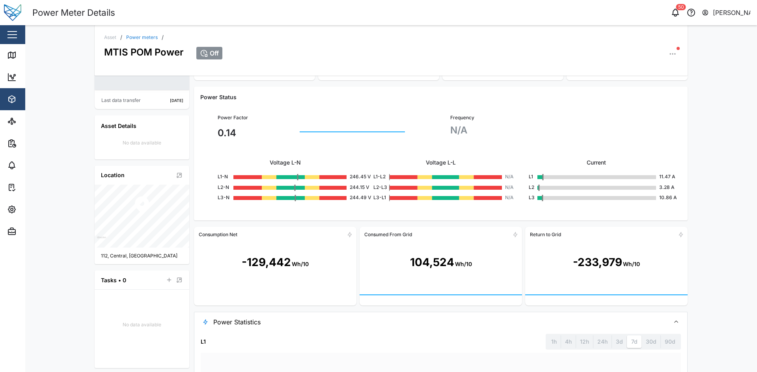
scroll to position [0, 0]
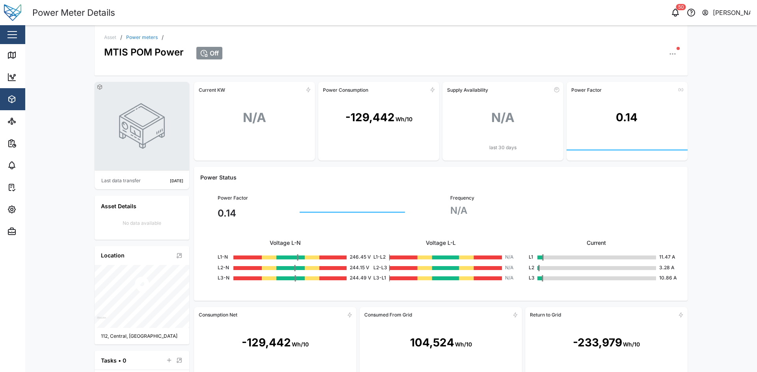
click at [435, 140] on div "Asset / Power meters / MTIS POM Power Off Last data transfer 2 months ago Asset…" at bounding box center [390, 198] width 731 height 347
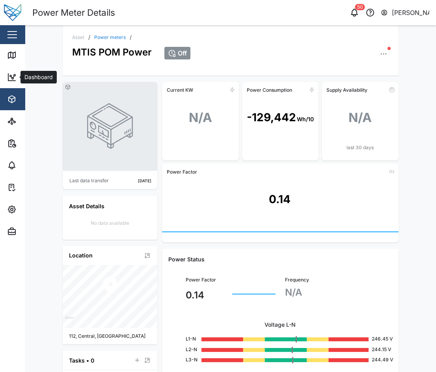
click at [13, 91] on span "Assets" at bounding box center [43, 99] width 72 height 22
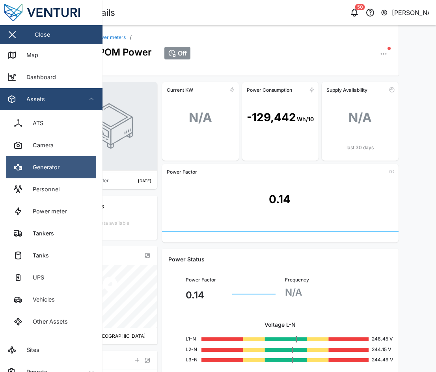
click at [67, 175] on link "Generator" at bounding box center [51, 167] width 90 height 22
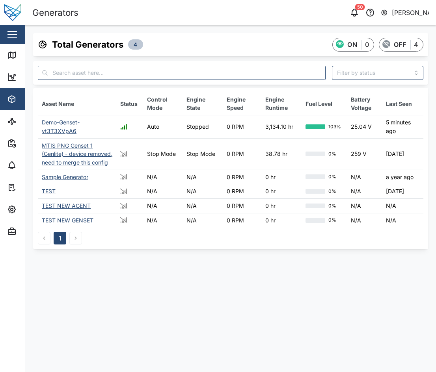
click at [64, 124] on div "Demo-Genset-vt3T3XVpA6" at bounding box center [61, 126] width 38 height 15
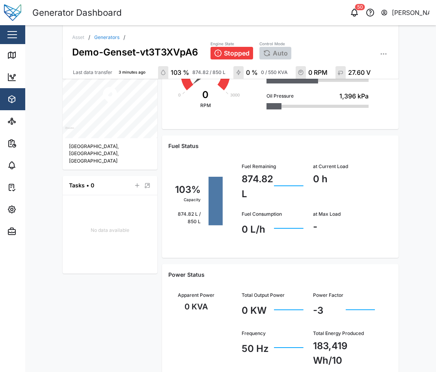
scroll to position [240, 0]
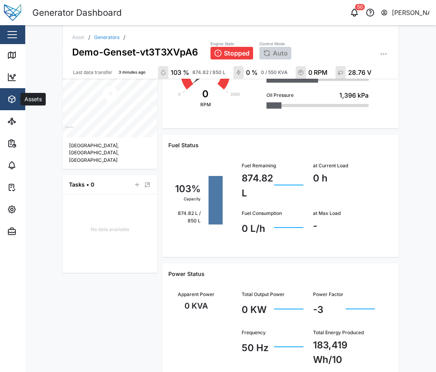
click at [17, 108] on span "Assets" at bounding box center [43, 99] width 72 height 22
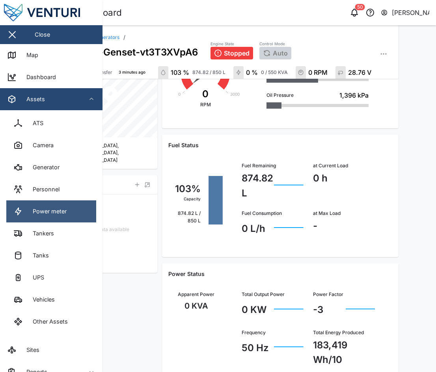
click at [64, 221] on link "Power meter" at bounding box center [51, 212] width 90 height 22
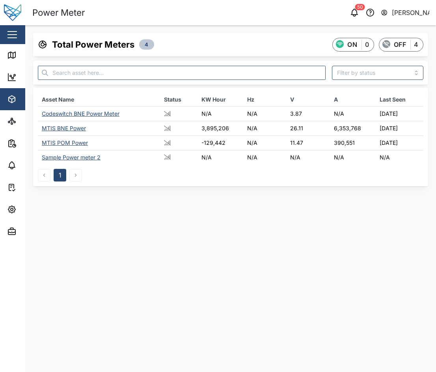
click at [86, 113] on div "Codeswitch BNE Power Meter" at bounding box center [81, 113] width 78 height 7
